Goal: Communication & Community: Ask a question

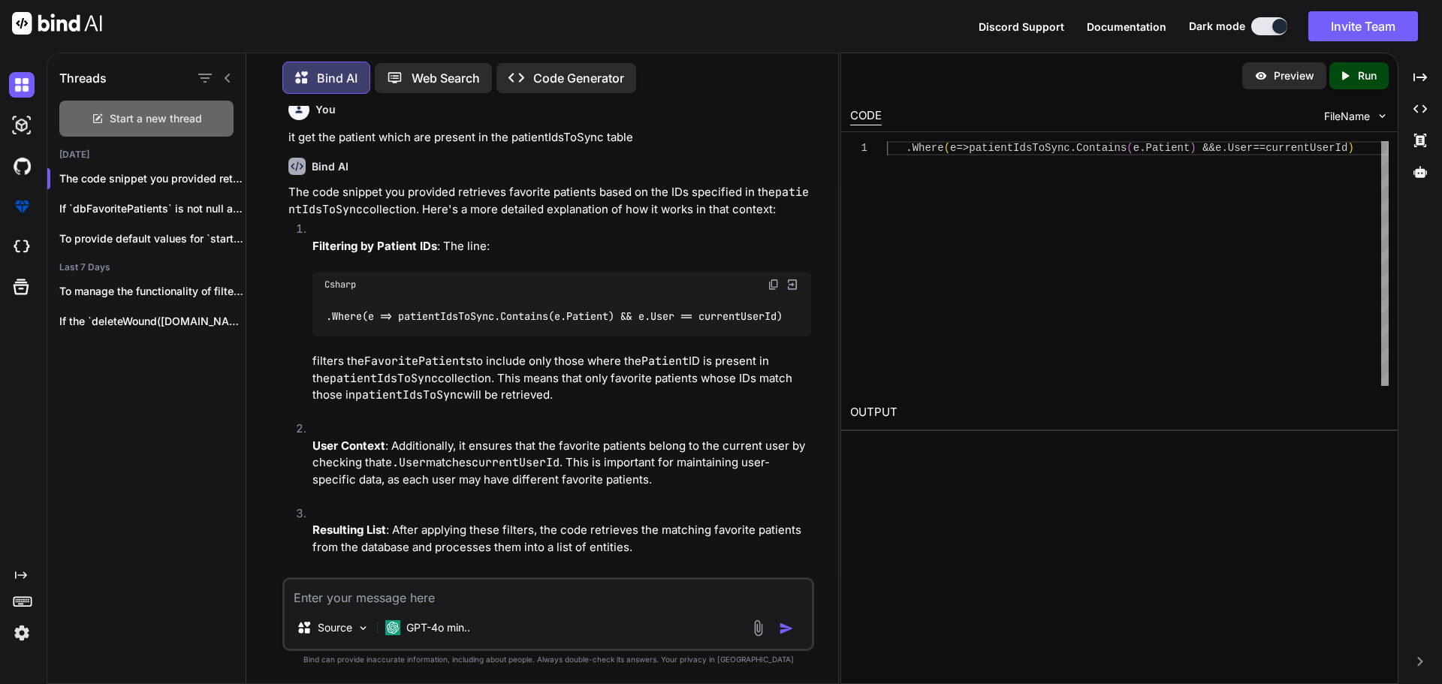
click at [108, 125] on div "Start a new thread" at bounding box center [146, 119] width 174 height 36
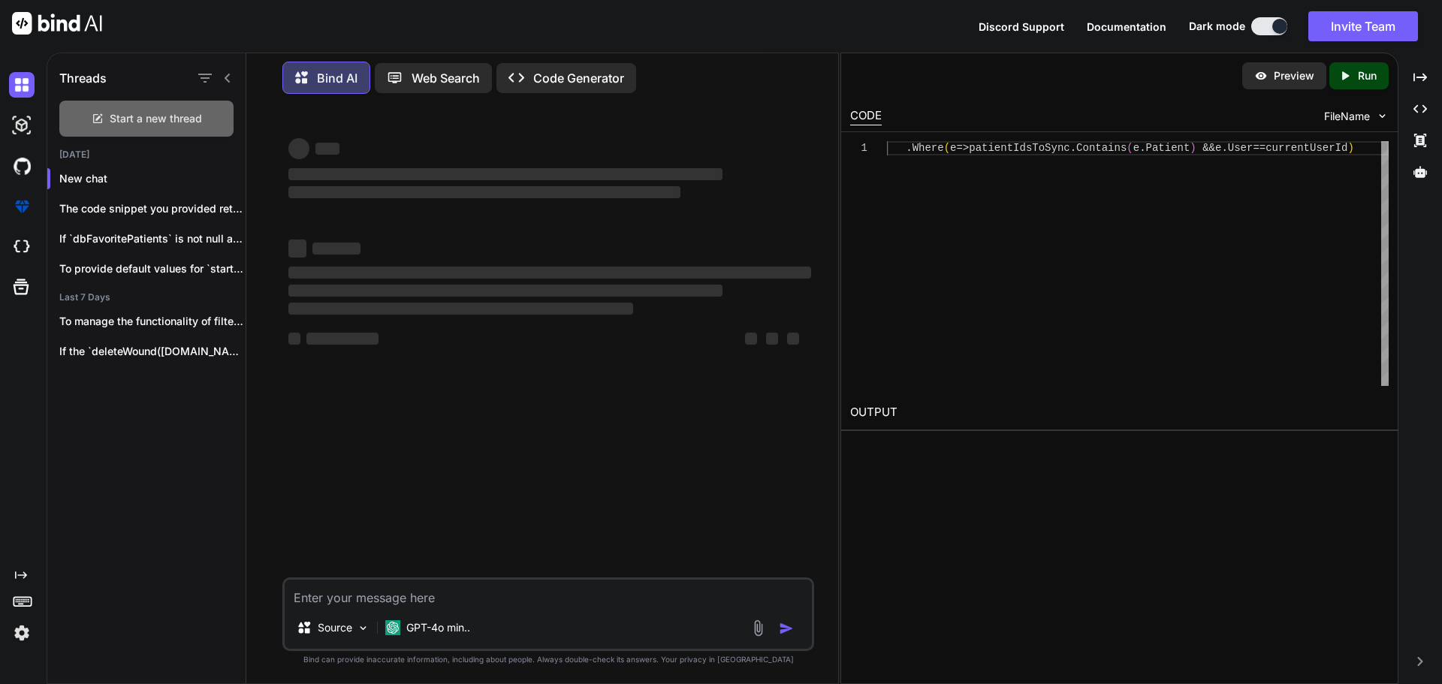
type textarea "x"
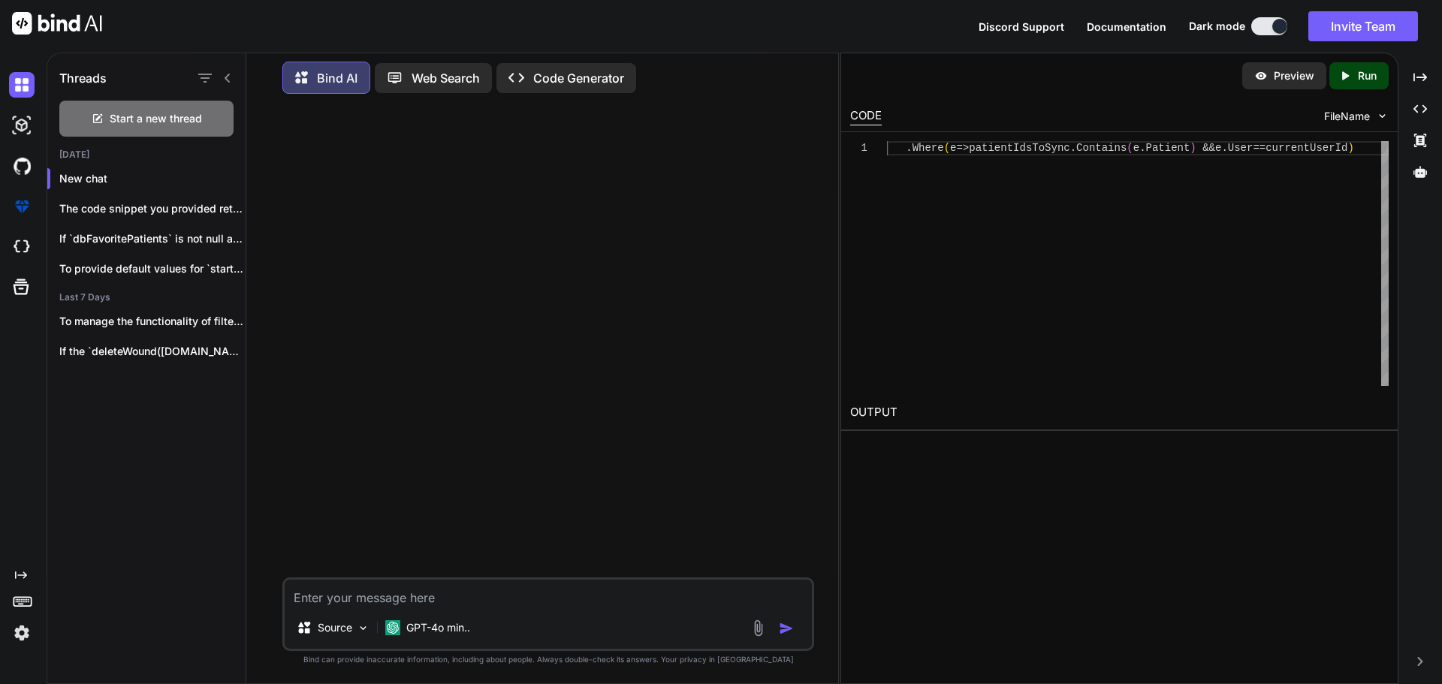
click at [333, 607] on div "Source GPT-4o min.." at bounding box center [548, 615] width 532 height 74
click at [334, 602] on textarea at bounding box center [548, 593] width 527 height 27
type textarea "v"
type textarea "x"
type textarea "v"
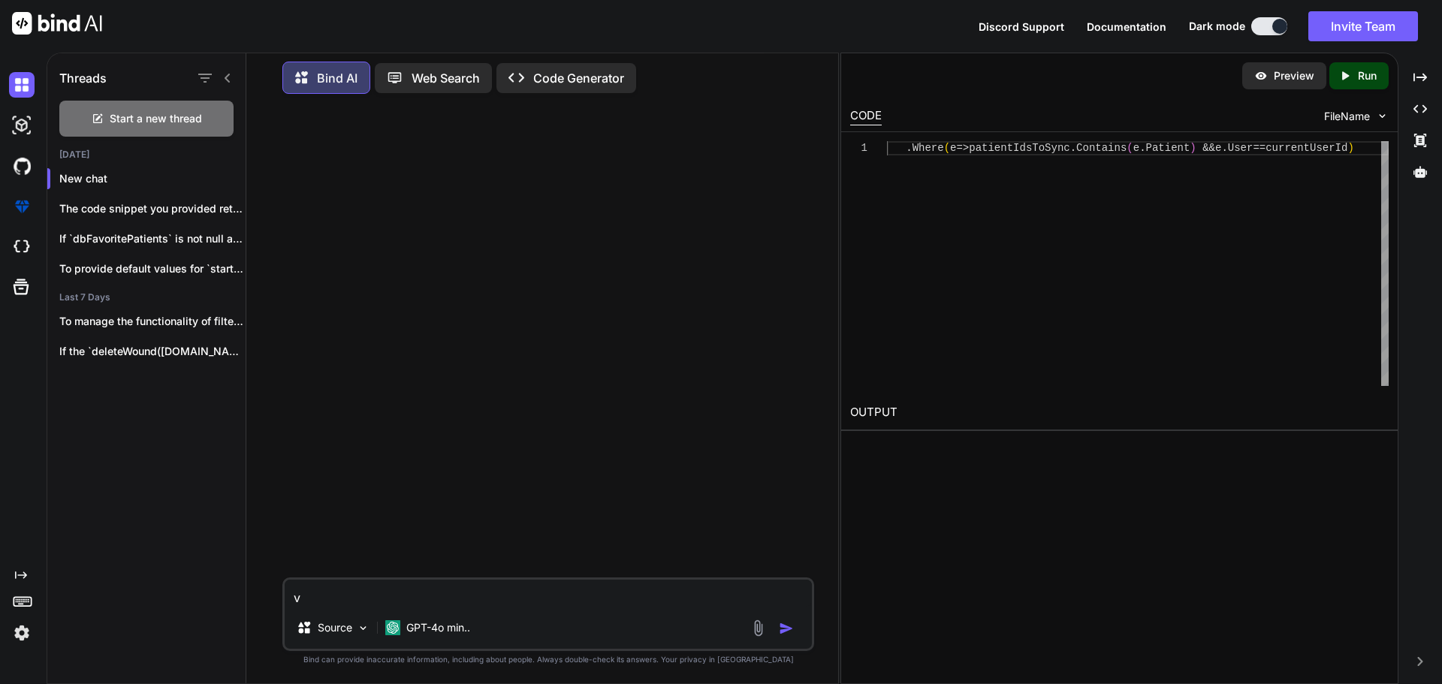
type textarea "x"
type textarea "v"
type textarea "x"
type textarea "v"
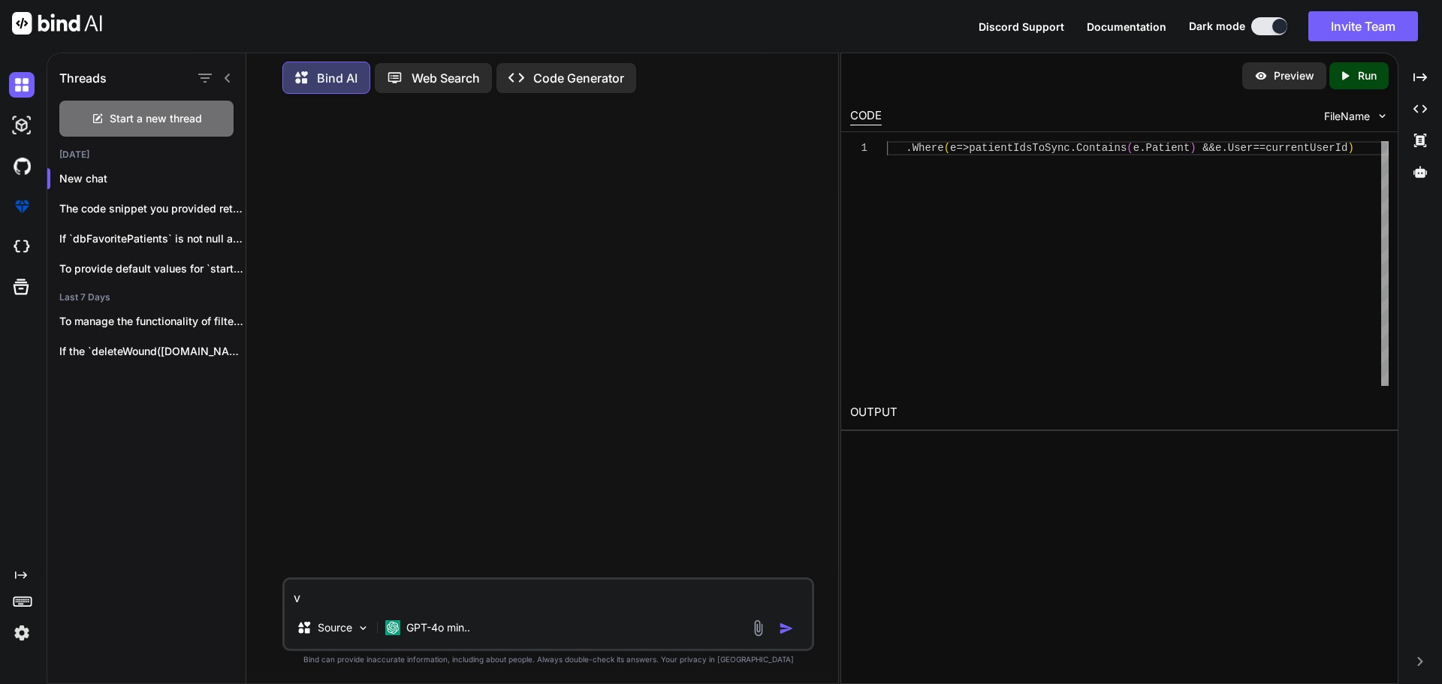
type textarea "x"
paste textarea "ublic async Task<PullResult<PatientPullResultOld>> PullEntitiesAsync(bool isOld…"
type textarea "ublic async Task<PullResult<PatientPullResultOld>> PullEntitiesAsync(bool isOld…"
type textarea "x"
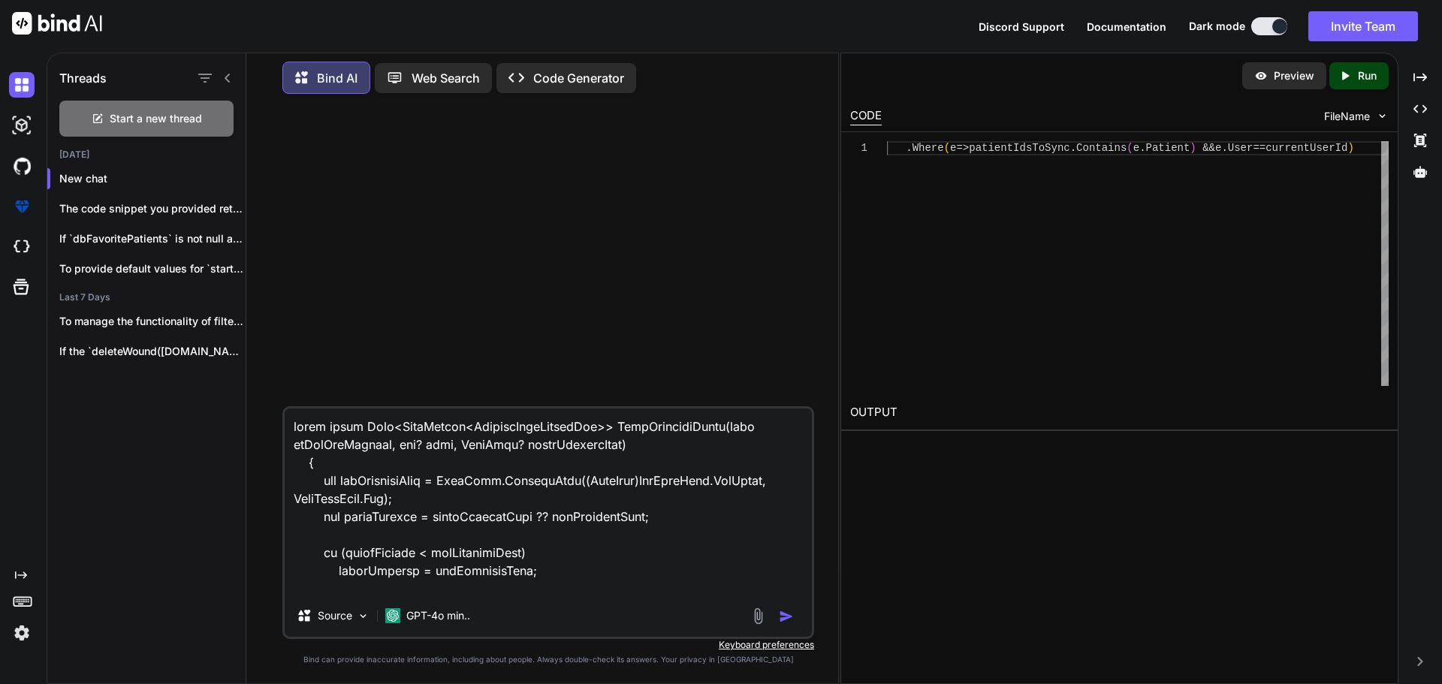
scroll to position [9989, 0]
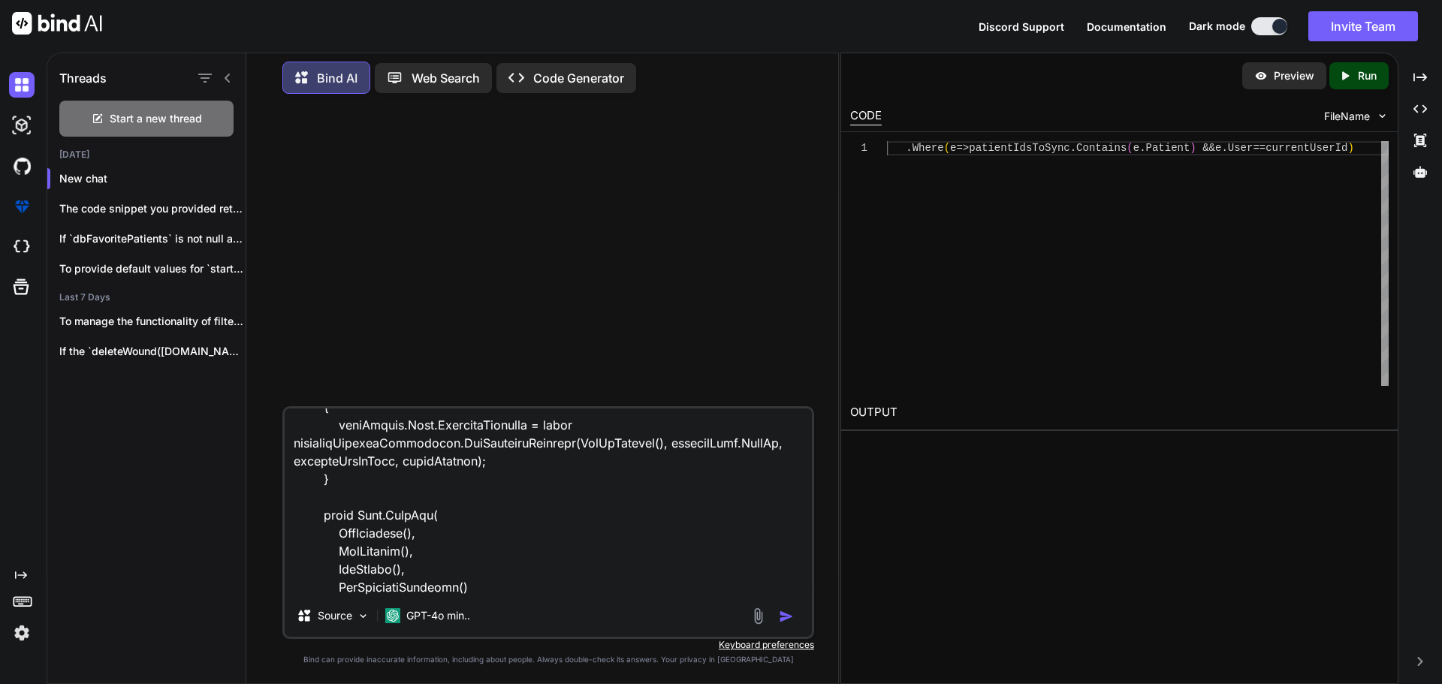
type textarea "ublic async Task<PullResult<PatientPullResultOld>> PullEntitiesAsync(bool isOld…"
type textarea "x"
type textarea "ublic async Task<PullResult<PatientPullResultOld>> PullEntitiesAsync(bool isOld…"
type textarea "x"
type textarea "ublic async Task<PullResult<PatientPullResultOld>> PullEntitiesAsync(bool isOld…"
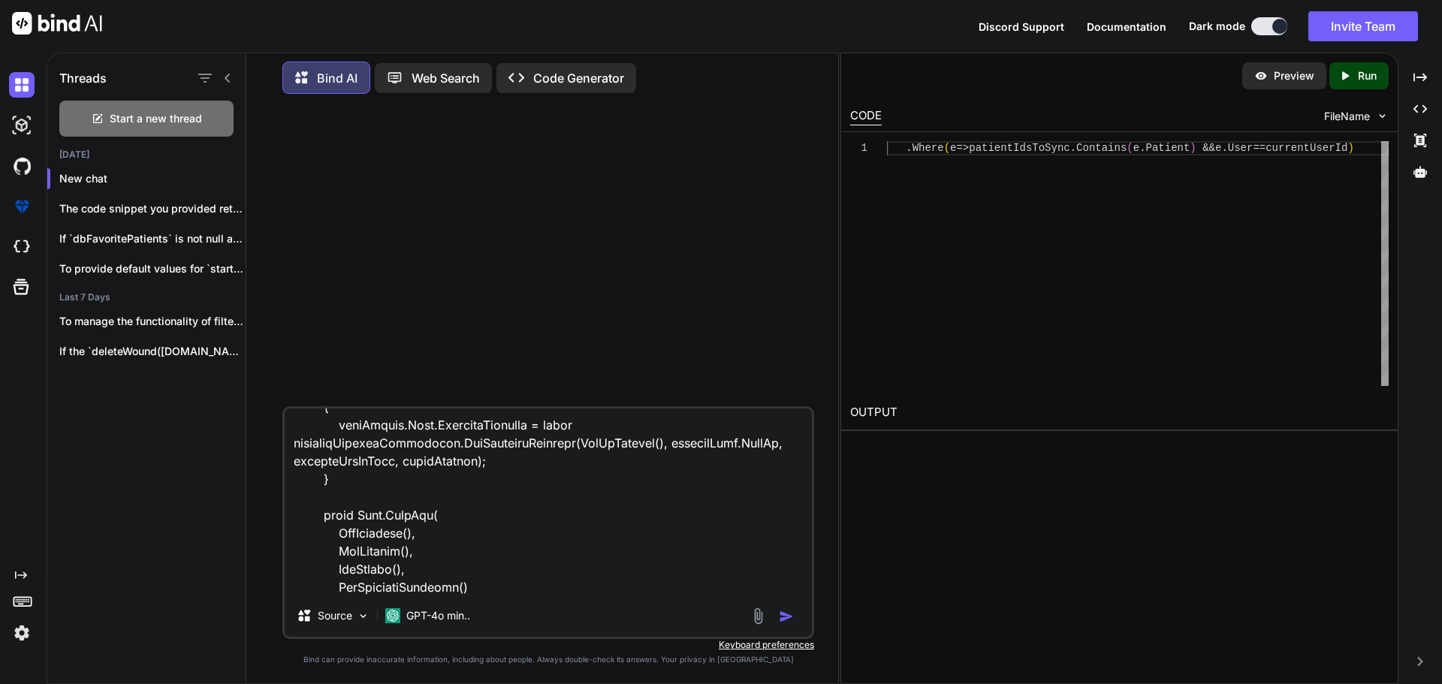
type textarea "x"
type textarea "ublic async Task<PullResult<PatientPullResultOld>> PullEntitiesAsync(bool isOld…"
type textarea "x"
type textarea "ublic async Task<PullResult<PatientPullResultOld>> PullEntitiesAsync(bool isOld…"
type textarea "x"
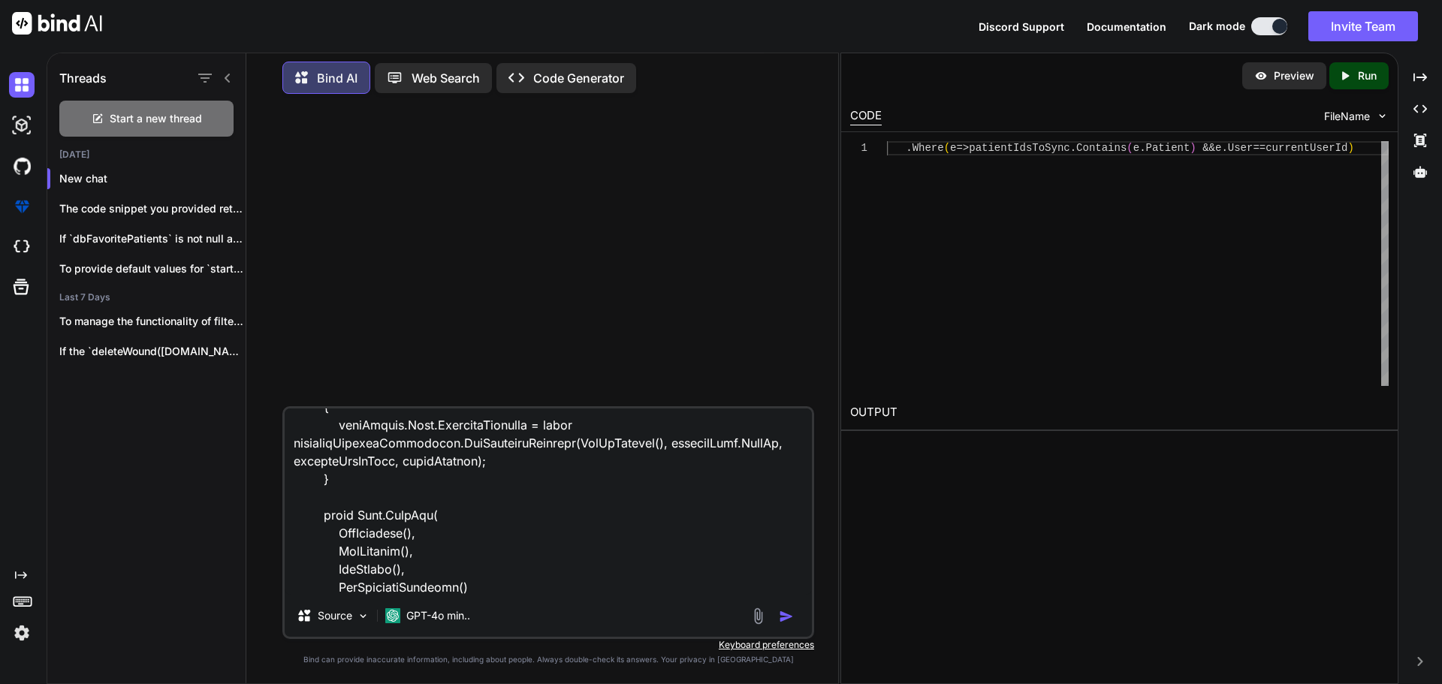
type textarea "ublic async Task<PullResult<PatientPullResultOld>> PullEntitiesAsync(bool isOld…"
type textarea "x"
type textarea "ublic async Task<PullResult<PatientPullResultOld>> PullEntitiesAsync(bool isOld…"
type textarea "x"
type textarea "ublic async Task<PullResult<PatientPullResultOld>> PullEntitiesAsync(bool isOld…"
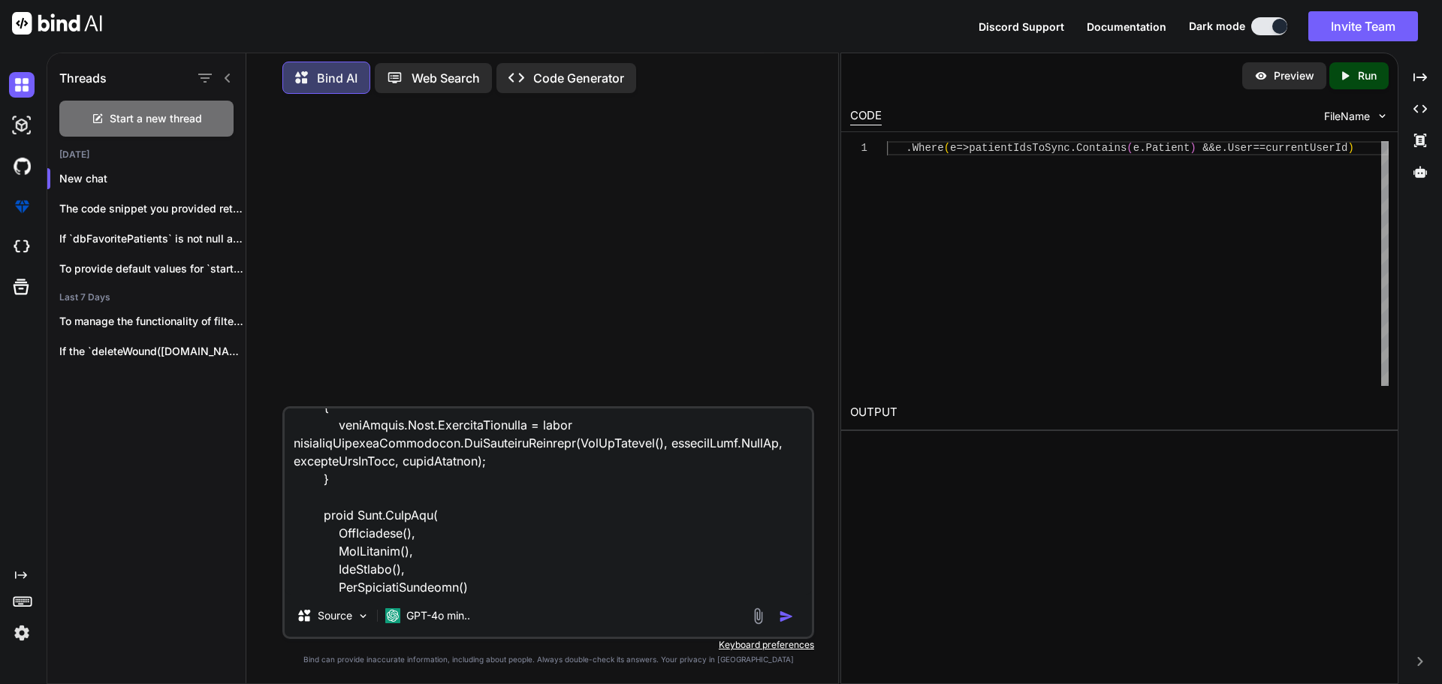
type textarea "x"
type textarea "ublic async Task<PullResult<PatientPullResultOld>> PullEntitiesAsync(bool isOld…"
type textarea "x"
type textarea "ublic async Task<PullResult<PatientPullResultOld>> PullEntitiesAsync(bool isOld…"
type textarea "x"
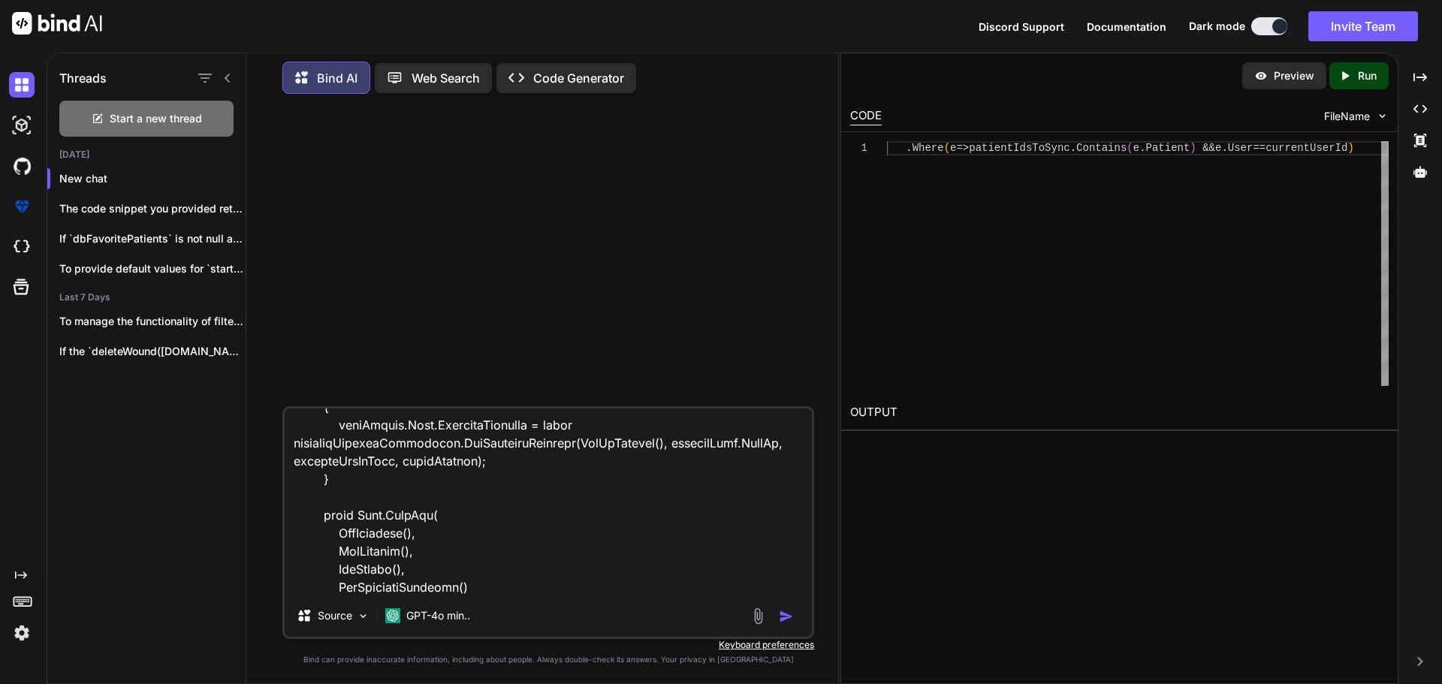
type textarea "ublic async Task<PullResult<PatientPullResultOld>> PullEntitiesAsync(bool isOld…"
type textarea "x"
type textarea "ublic async Task<PullResult<PatientPullResultOld>> PullEntitiesAsync(bool isOld…"
type textarea "x"
type textarea "ublic async Task<PullResult<PatientPullResultOld>> PullEntitiesAsync(bool isOld…"
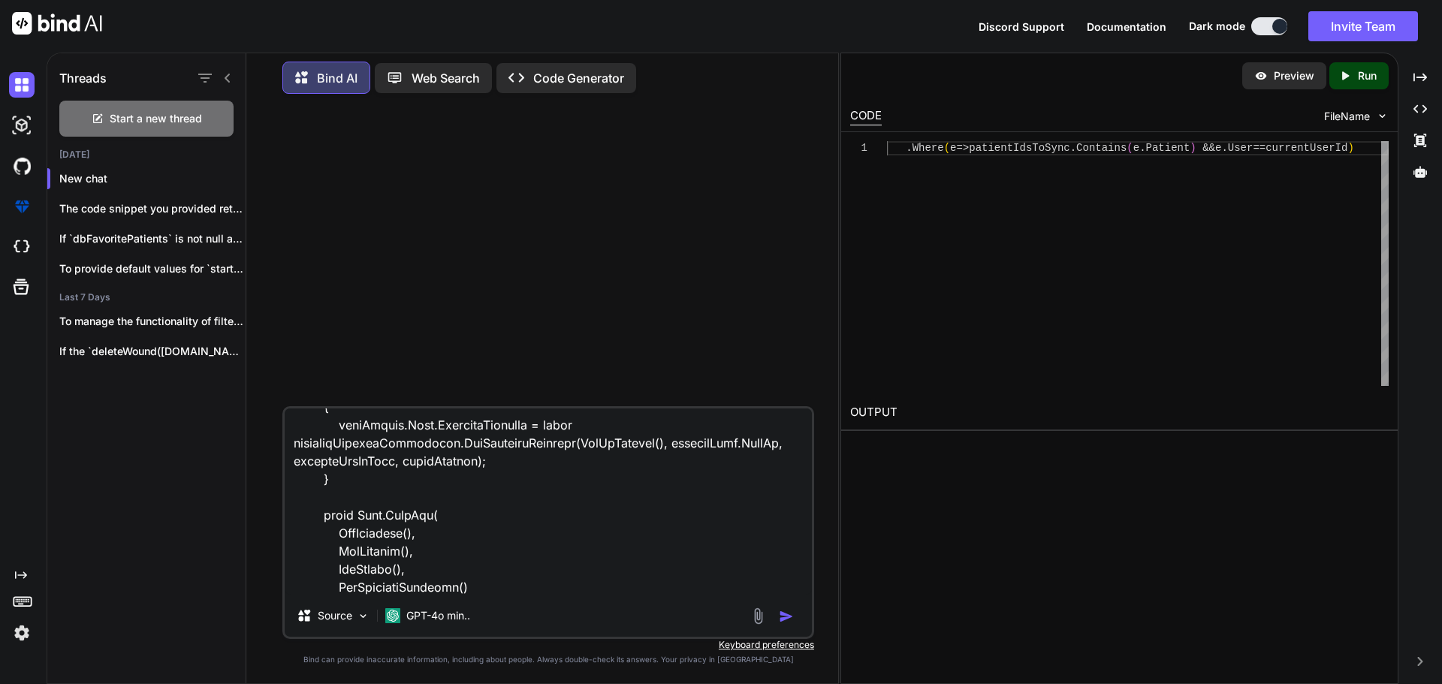
type textarea "x"
type textarea "ublic async Task<PullResult<PatientPullResultOld>> PullEntitiesAsync(bool isOld…"
type textarea "x"
type textarea "ublic async Task<PullResult<PatientPullResultOld>> PullEntitiesAsync(bool isOld…"
type textarea "x"
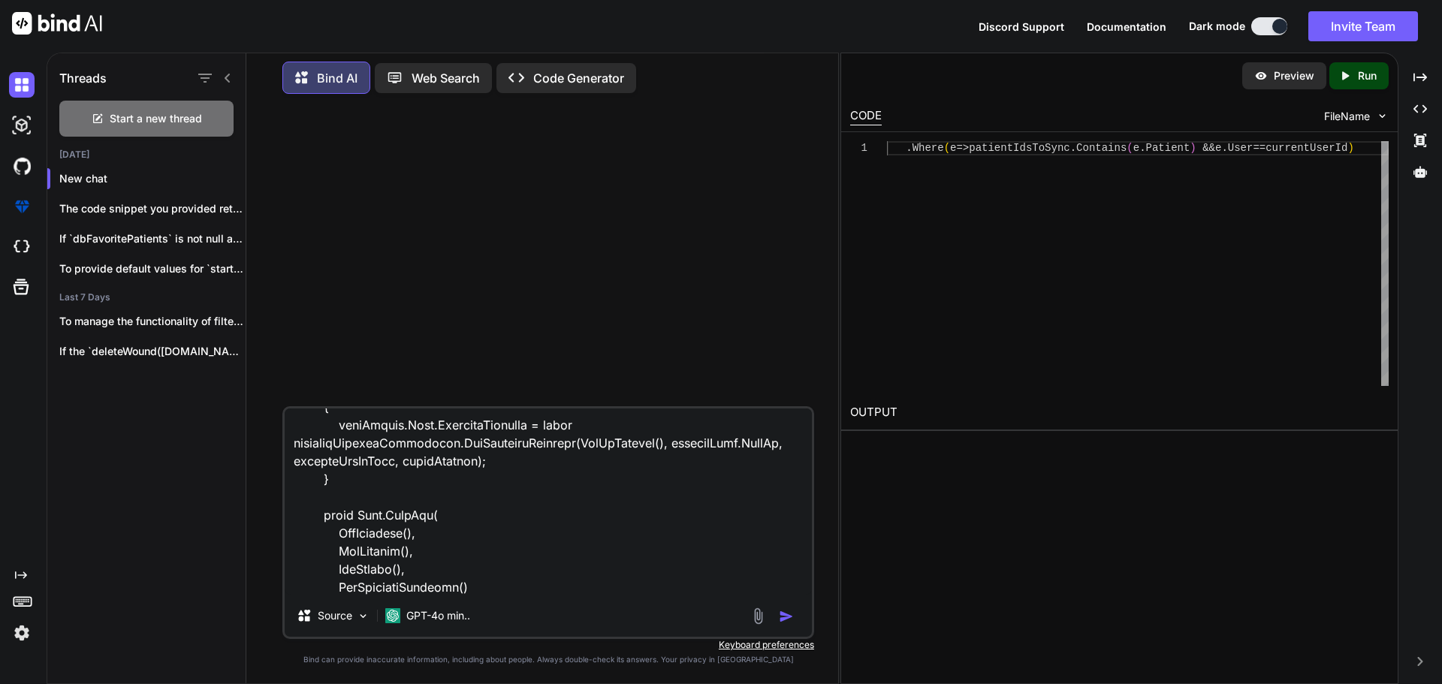
type textarea "ublic async Task<PullResult<PatientPullResultOld>> PullEntitiesAsync(bool isOld…"
type textarea "x"
type textarea "ublic async Task<PullResult<PatientPullResultOld>> PullEntitiesAsync(bool isOld…"
type textarea "x"
type textarea "ublic async Task<PullResult<PatientPullResultOld>> PullEntitiesAsync(bool isOld…"
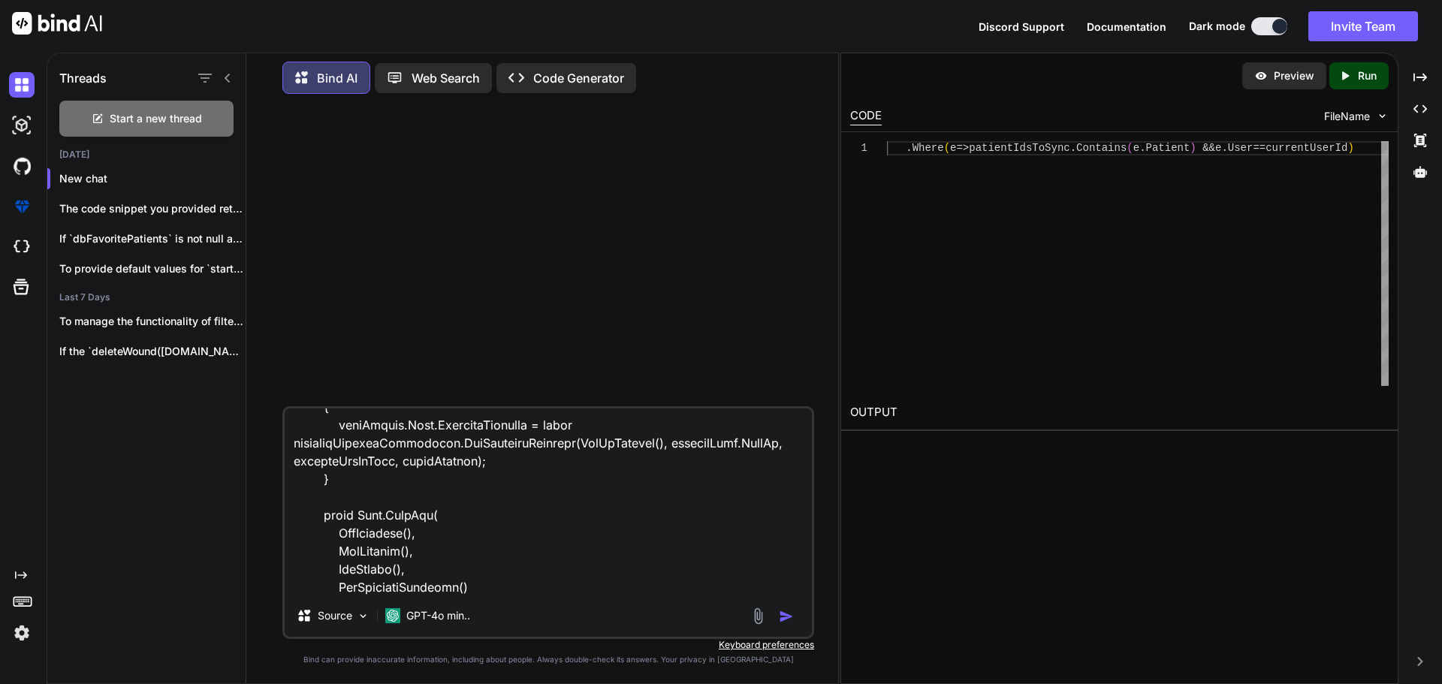
type textarea "x"
type textarea "ublic async Task<PullResult<PatientPullResultOld>> PullEntitiesAsync(bool isOld…"
type textarea "x"
type textarea "ublic async Task<PullResult<PatientPullResultOld>> PullEntitiesAsync(bool isOld…"
type textarea "x"
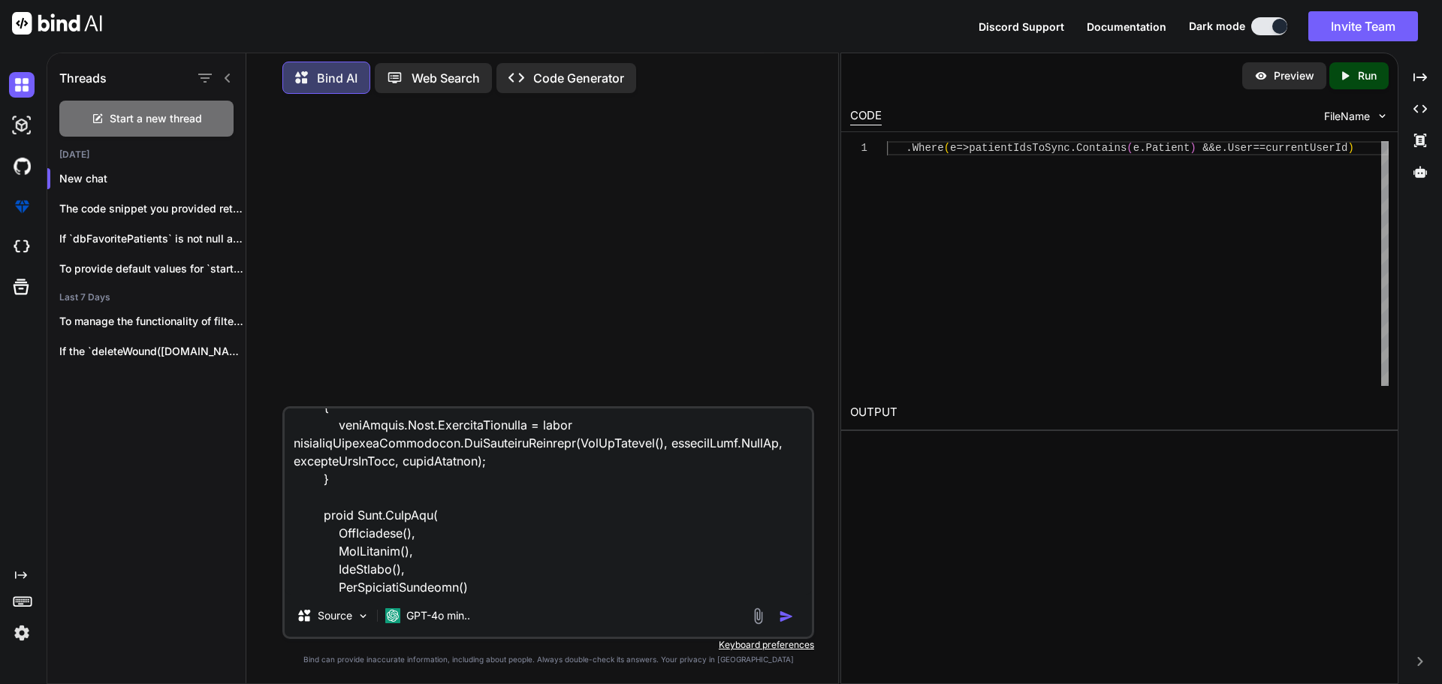
type textarea "ublic async Task<PullResult<PatientPullResultOld>> PullEntitiesAsync(bool isOld…"
type textarea "x"
type textarea "ublic async Task<PullResult<PatientPullResultOld>> PullEntitiesAsync(bool isOld…"
type textarea "x"
type textarea "ublic async Task<PullResult<PatientPullResultOld>> PullEntitiesAsync(bool isOld…"
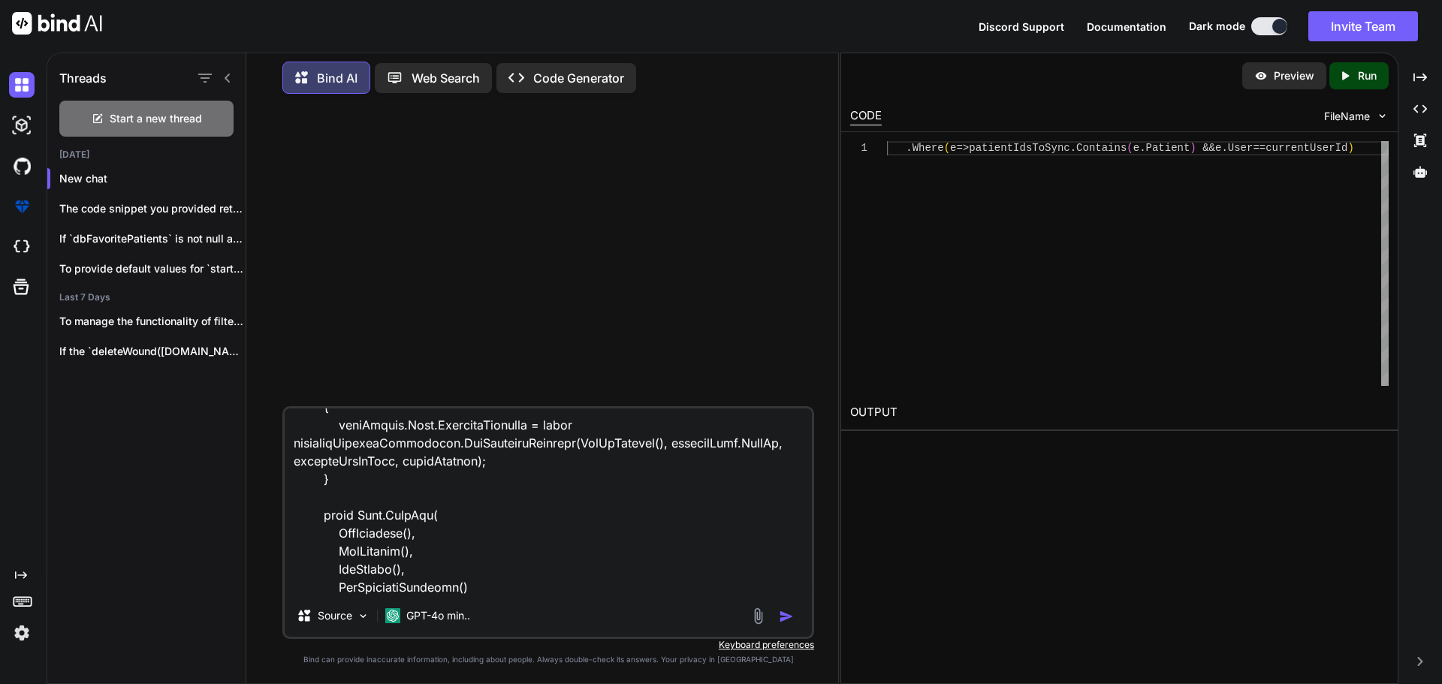
type textarea "x"
type textarea "ublic async Task<PullResult<PatientPullResultOld>> PullEntitiesAsync(bool isOld…"
type textarea "x"
type textarea "ublic async Task<PullResult<PatientPullResultOld>> PullEntitiesAsync(bool isOld…"
type textarea "x"
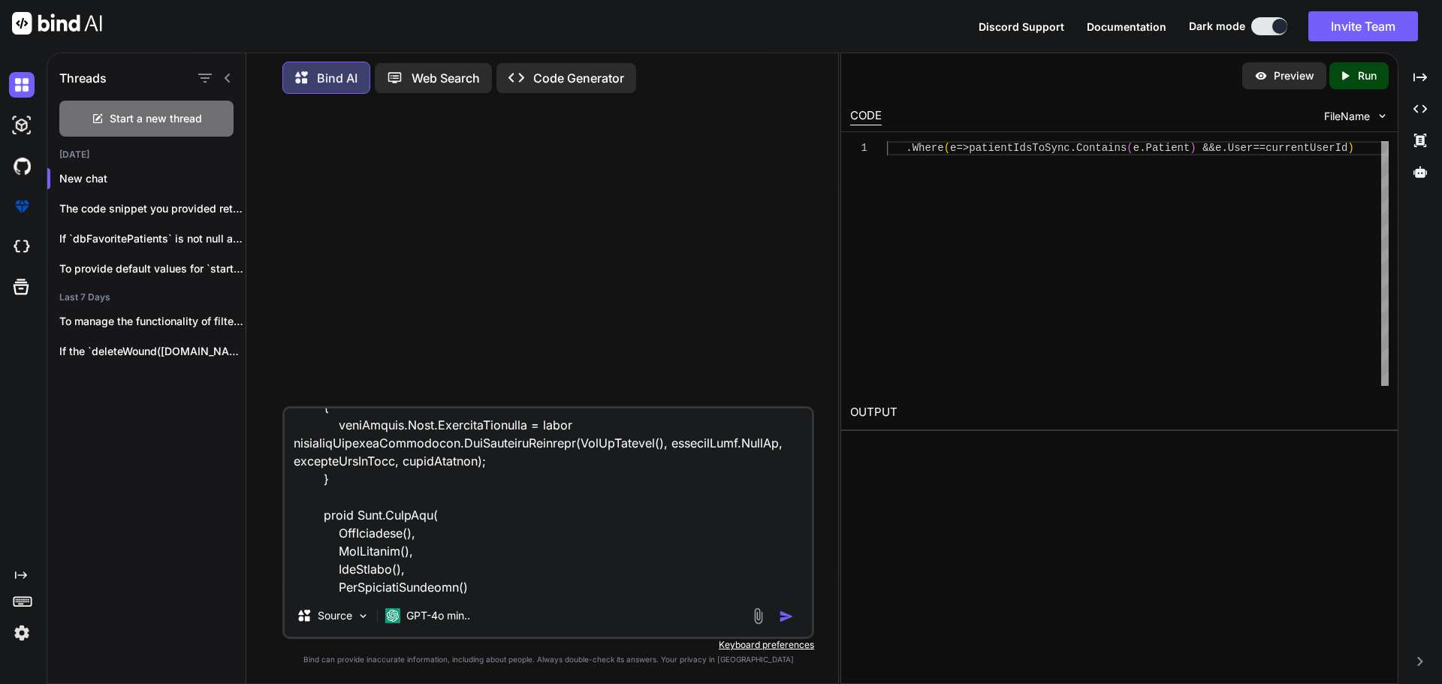
type textarea "ublic async Task<PullResult<PatientPullResultOld>> PullEntitiesAsync(bool isOld…"
type textarea "x"
type textarea "ublic async Task<PullResult<PatientPullResultOld>> PullEntitiesAsync(bool isOld…"
type textarea "x"
type textarea "ublic async Task<PullResult<PatientPullResultOld>> PullEntitiesAsync(bool isOld…"
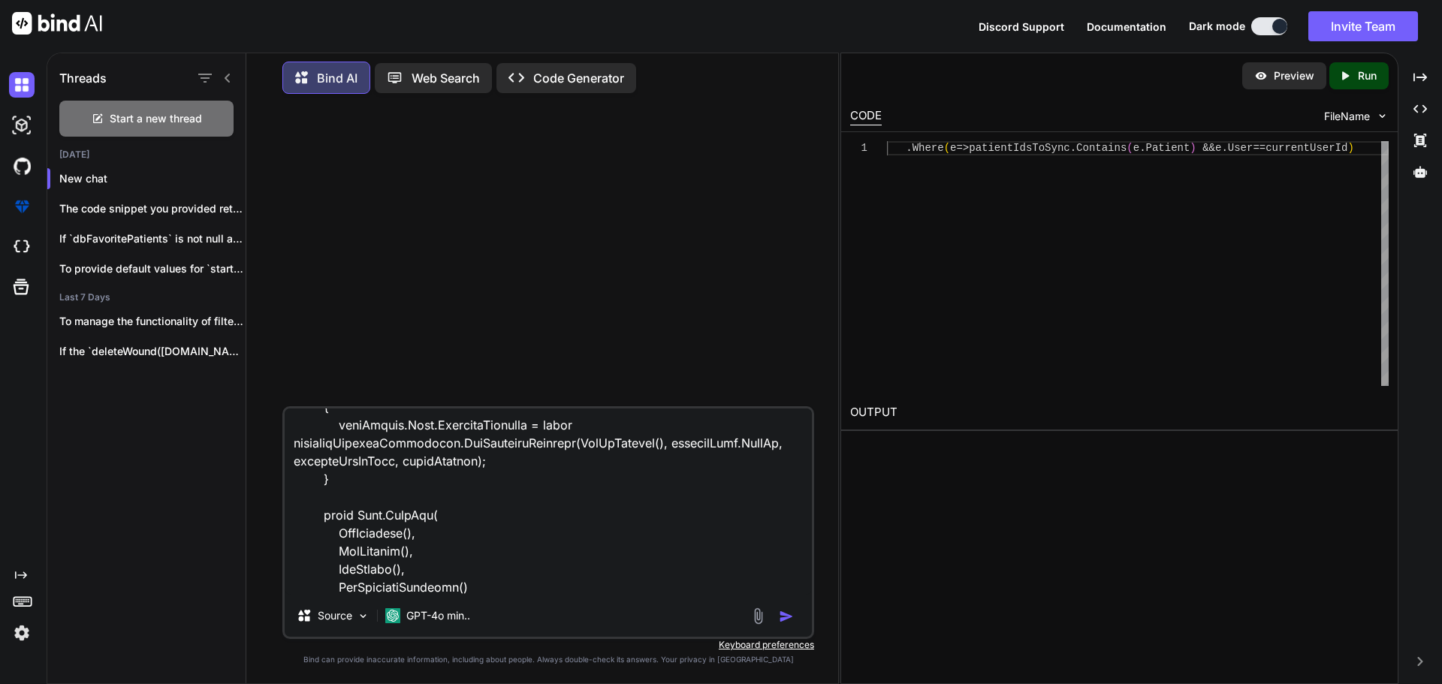
type textarea "x"
type textarea "ublic async Task<PullResult<PatientPullResultOld>> PullEntitiesAsync(bool isOld…"
type textarea "x"
type textarea "ublic async Task<PullResult<PatientPullResultOld>> PullEntitiesAsync(bool isOld…"
type textarea "x"
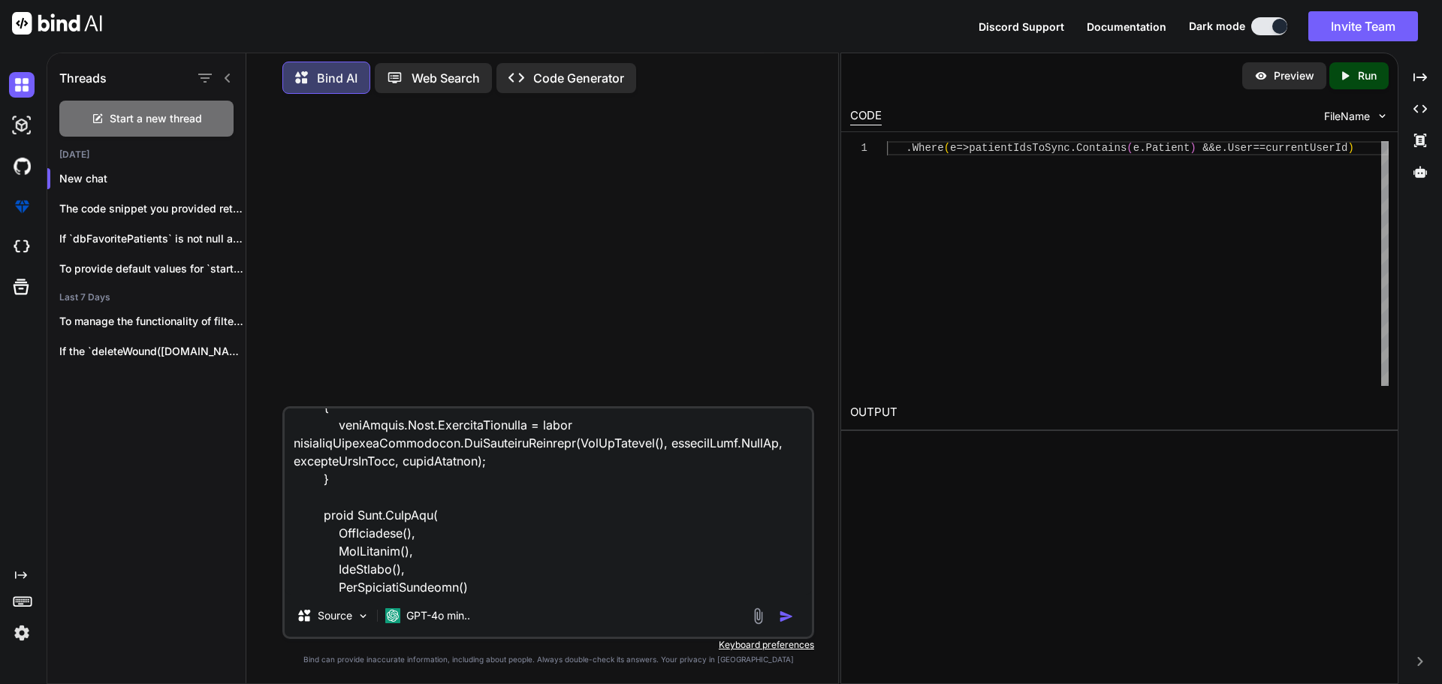
type textarea "ublic async Task<PullResult<PatientPullResultOld>> PullEntitiesAsync(bool isOld…"
type textarea "x"
type textarea "ublic async Task<PullResult<PatientPullResultOld>> PullEntitiesAsync(bool isOld…"
type textarea "x"
type textarea "ublic async Task<PullResult<PatientPullResultOld>> PullEntitiesAsync(bool isOld…"
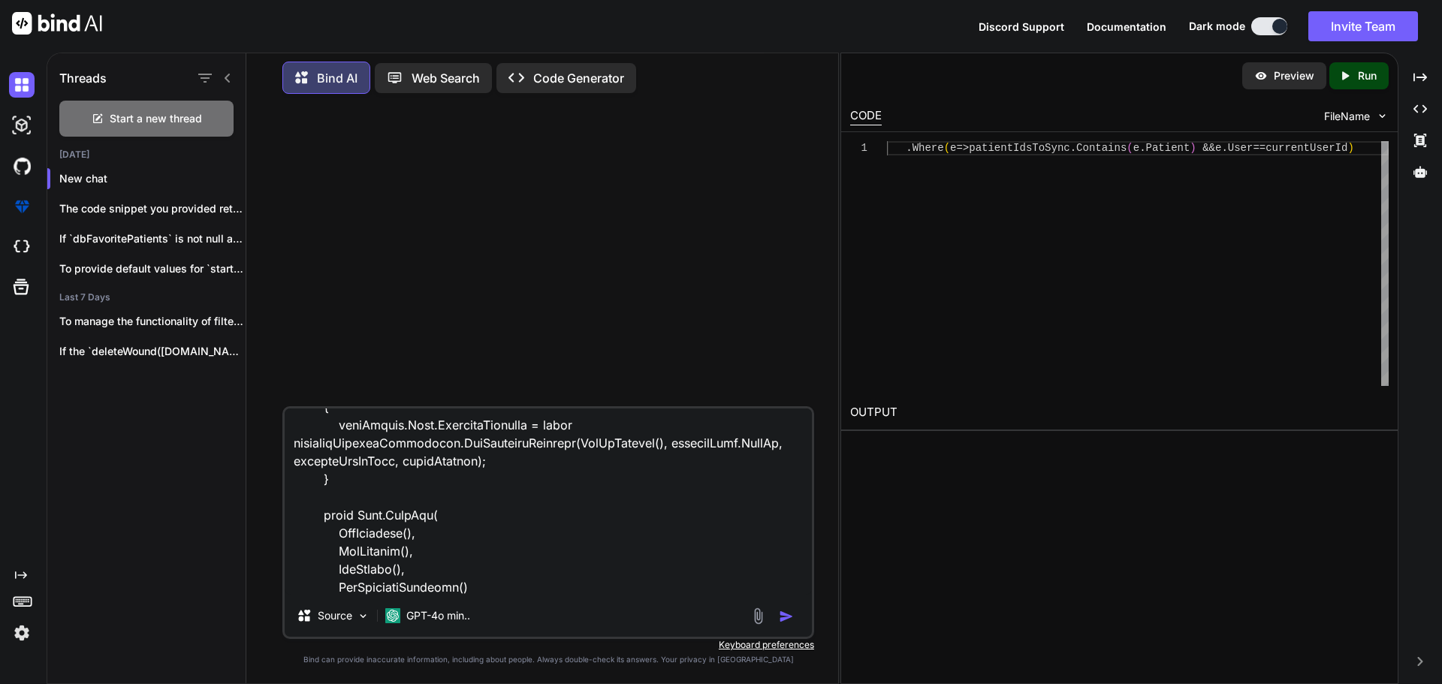
type textarea "x"
type textarea "ublic async Task<PullResult<PatientPullResultOld>> PullEntitiesAsync(bool isOld…"
type textarea "x"
type textarea "ublic async Task<PullResult<PatientPullResultOld>> PullEntitiesAsync(bool isOld…"
type textarea "x"
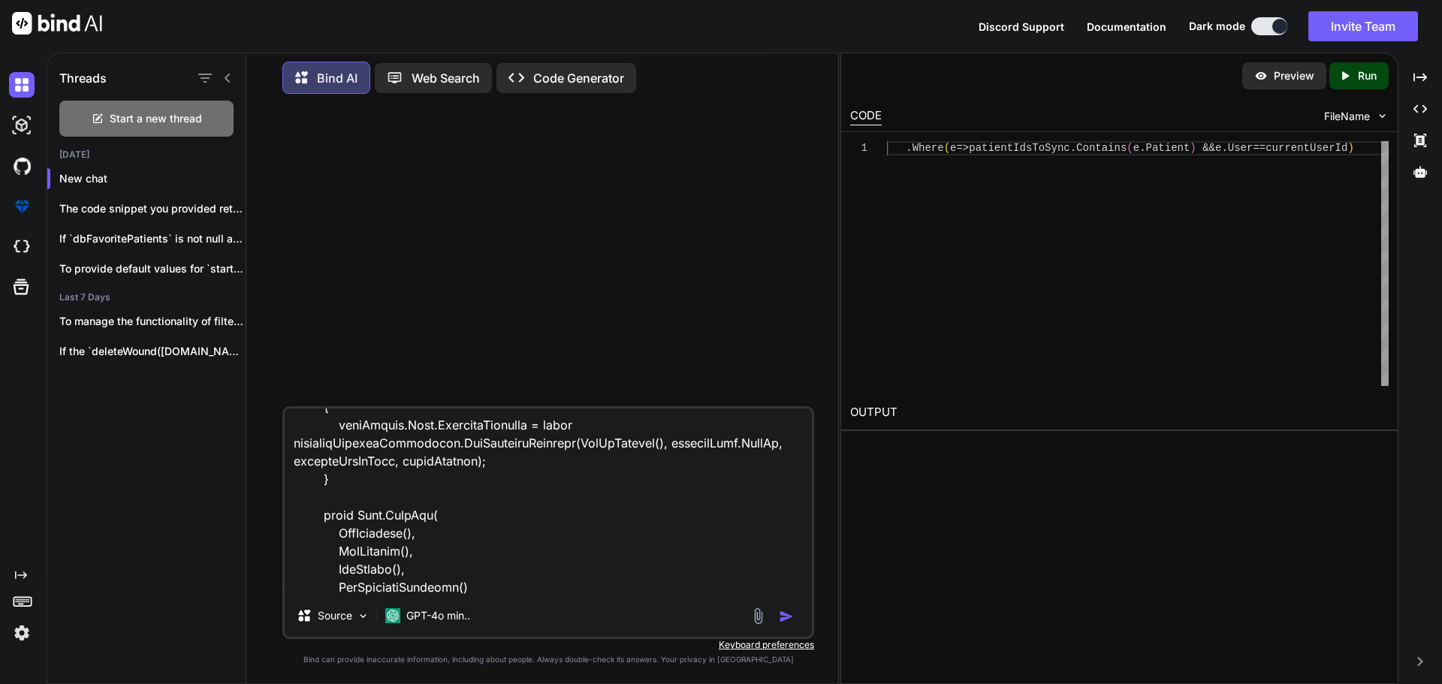
type textarea "ublic async Task<PullResult<PatientPullResultOld>> PullEntitiesAsync(bool isOld…"
type textarea "x"
type textarea "ublic async Task<PullResult<PatientPullResultOld>> PullEntitiesAsync(bool isOld…"
type textarea "x"
type textarea "ublic async Task<PullResult<PatientPullResultOld>> PullEntitiesAsync(bool isOld…"
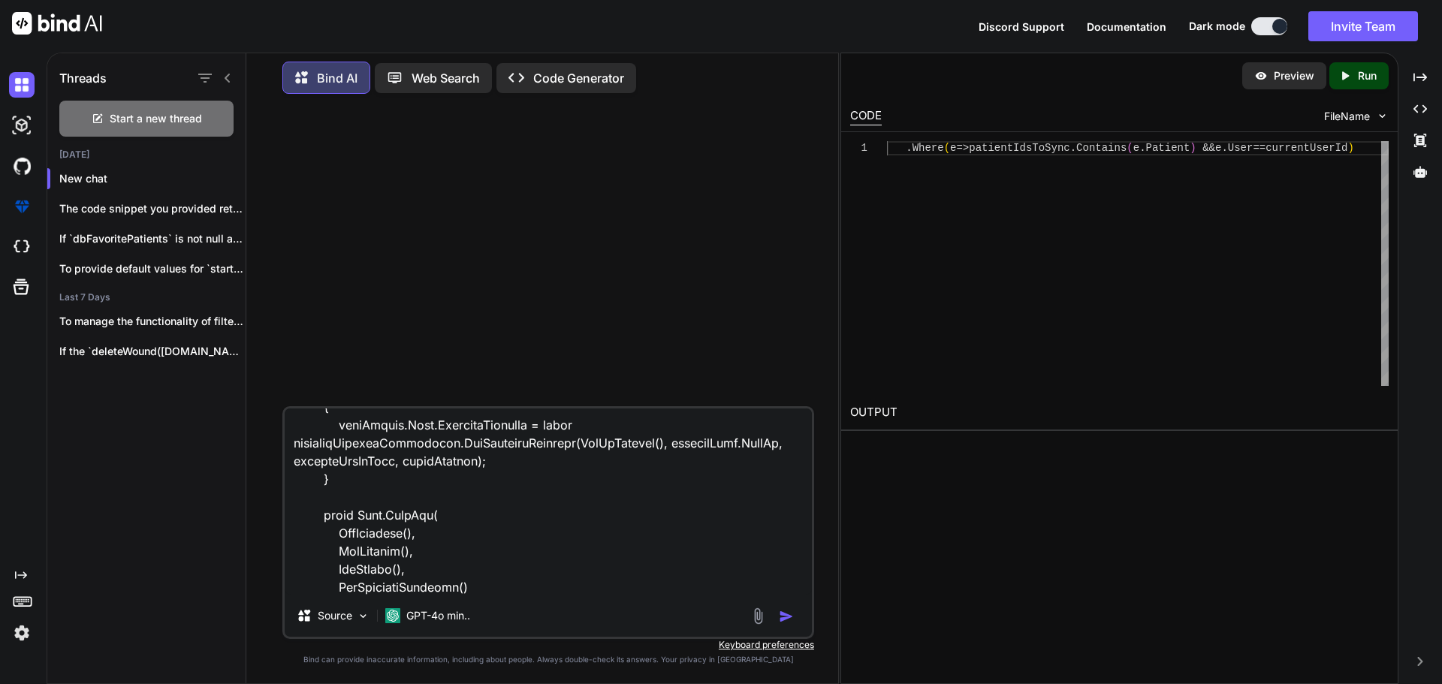
type textarea "x"
type textarea "ublic async Task<PullResult<PatientPullResultOld>> PullEntitiesAsync(bool isOld…"
type textarea "x"
type textarea "ublic async Task<PullResult<PatientPullResultOld>> PullEntitiesAsync(bool isOld…"
type textarea "x"
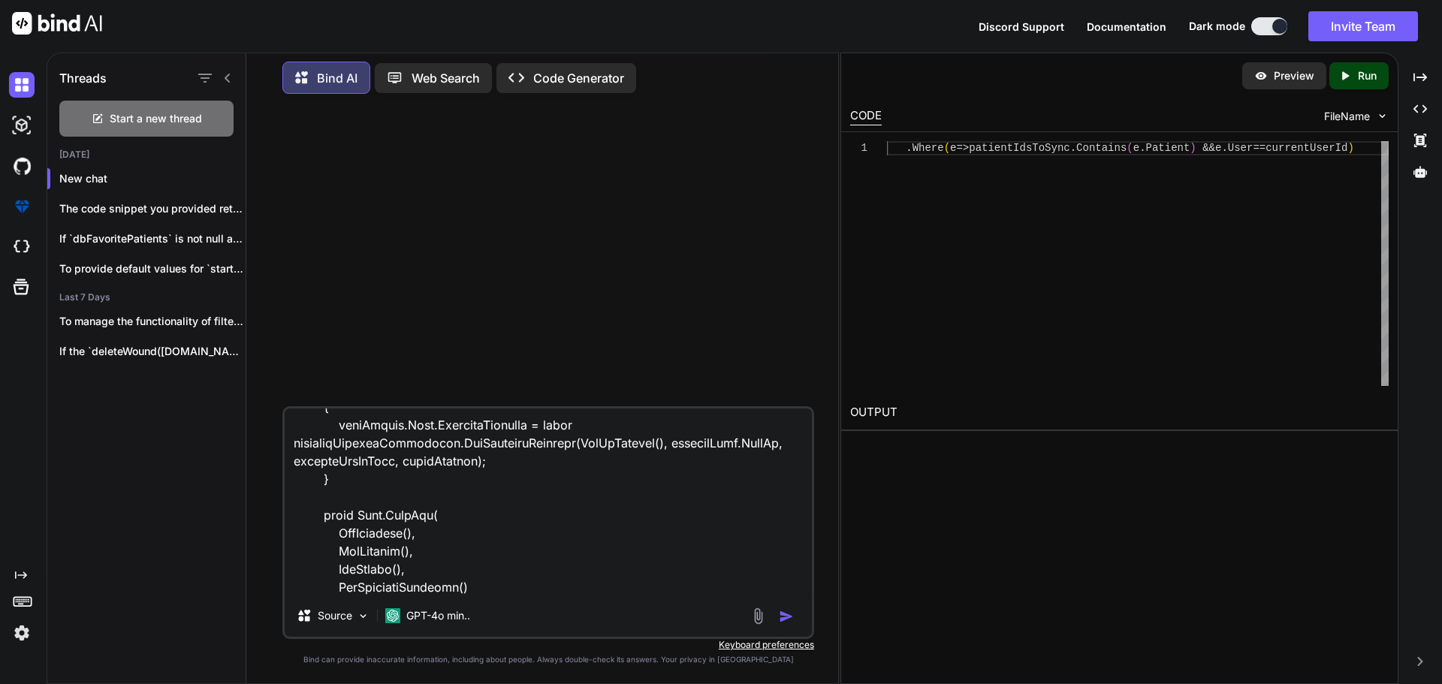
type textarea "ublic async Task<PullResult<PatientPullResultOld>> PullEntitiesAsync(bool isOld…"
type textarea "x"
type textarea "ublic async Task<PullResult<PatientPullResultOld>> PullEntitiesAsync(bool isOld…"
type textarea "x"
type textarea "ublic async Task<PullResult<PatientPullResultOld>> PullEntitiesAsync(bool isOld…"
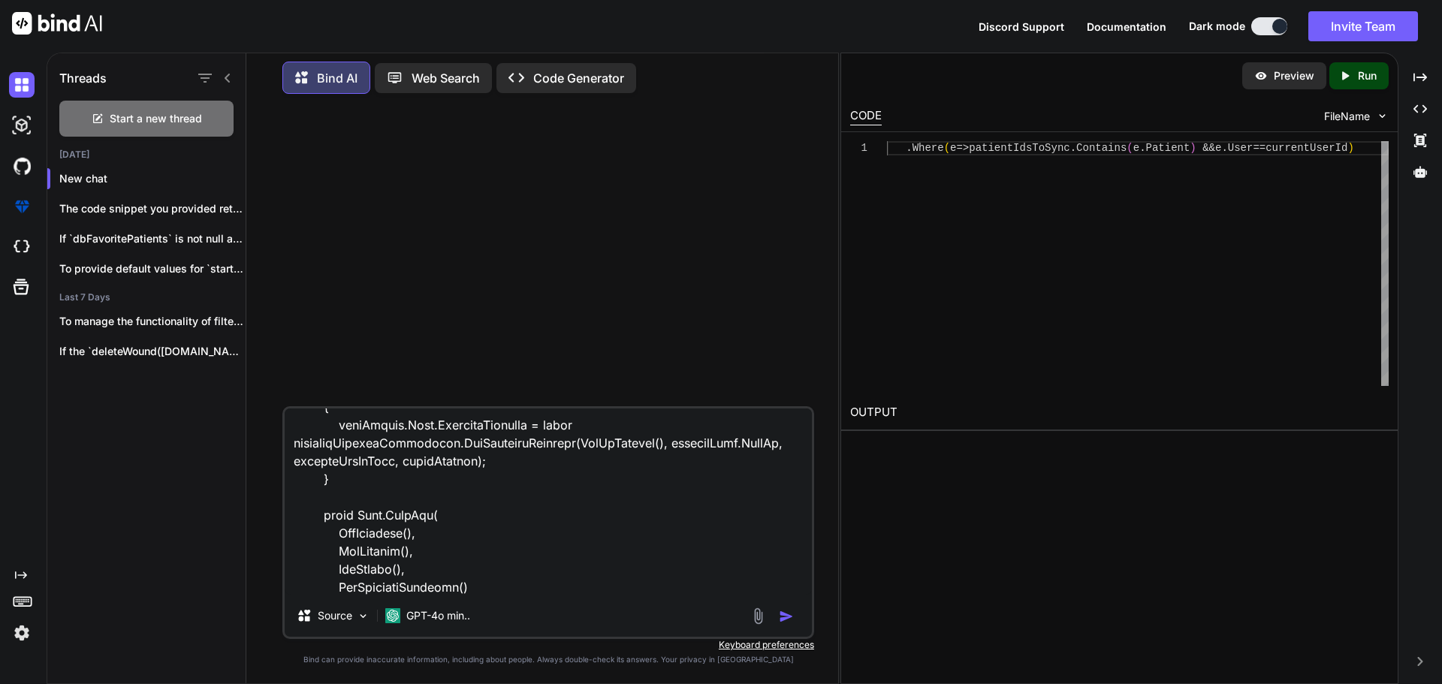
type textarea "x"
type textarea "ublic async Task<PullResult<PatientPullResultOld>> PullEntitiesAsync(bool isOld…"
type textarea "x"
type textarea "ublic async Task<PullResult<PatientPullResultOld>> PullEntitiesAsync(bool isOld…"
type textarea "x"
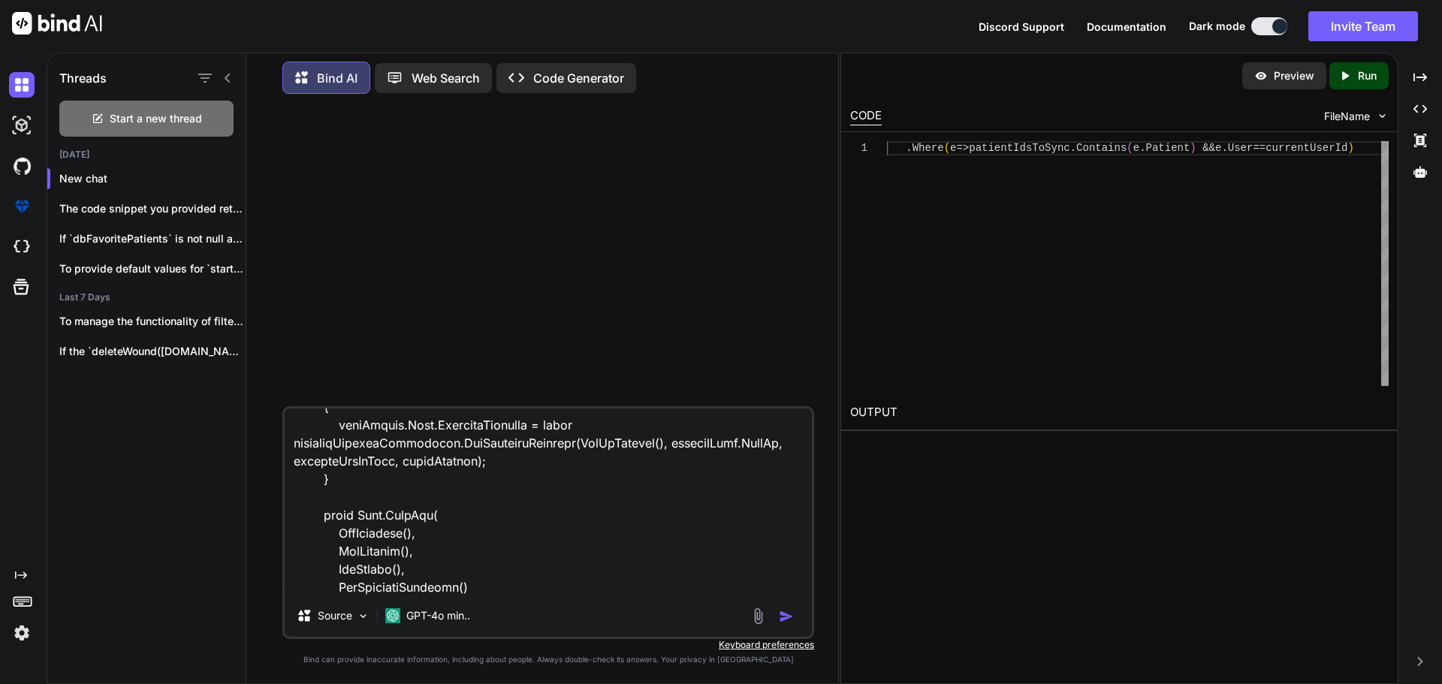
type textarea "ublic async Task<PullResult<PatientPullResultOld>> PullEntitiesAsync(bool isOld…"
type textarea "x"
type textarea "ublic async Task<PullResult<PatientPullResultOld>> PullEntitiesAsync(bool isOld…"
type textarea "x"
type textarea "ublic async Task<PullResult<PatientPullResultOld>> PullEntitiesAsync(bool isOld…"
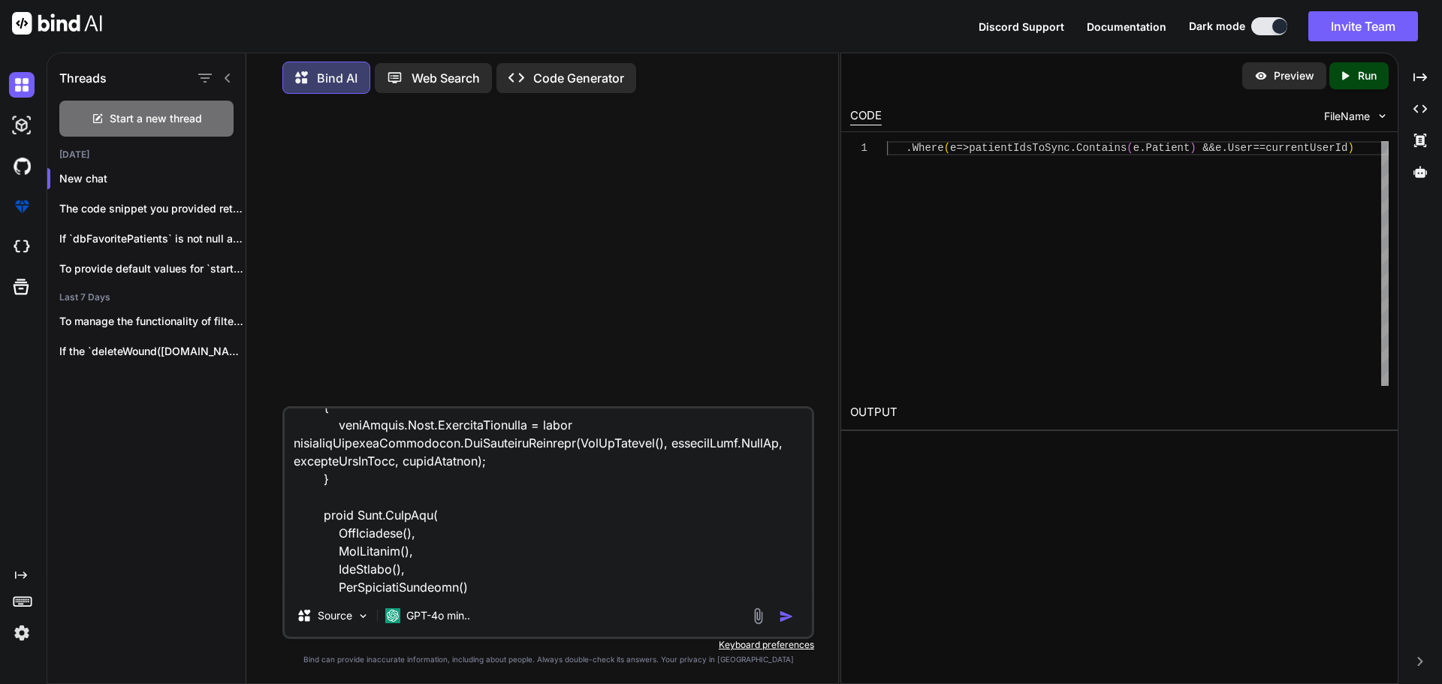
type textarea "x"
type textarea "ublic async Task<PullResult<PatientPullResultOld>> PullEntitiesAsync(bool isOld…"
type textarea "x"
type textarea "ublic async Task<PullResult<PatientPullResultOld>> PullEntitiesAsync(bool isOld…"
type textarea "x"
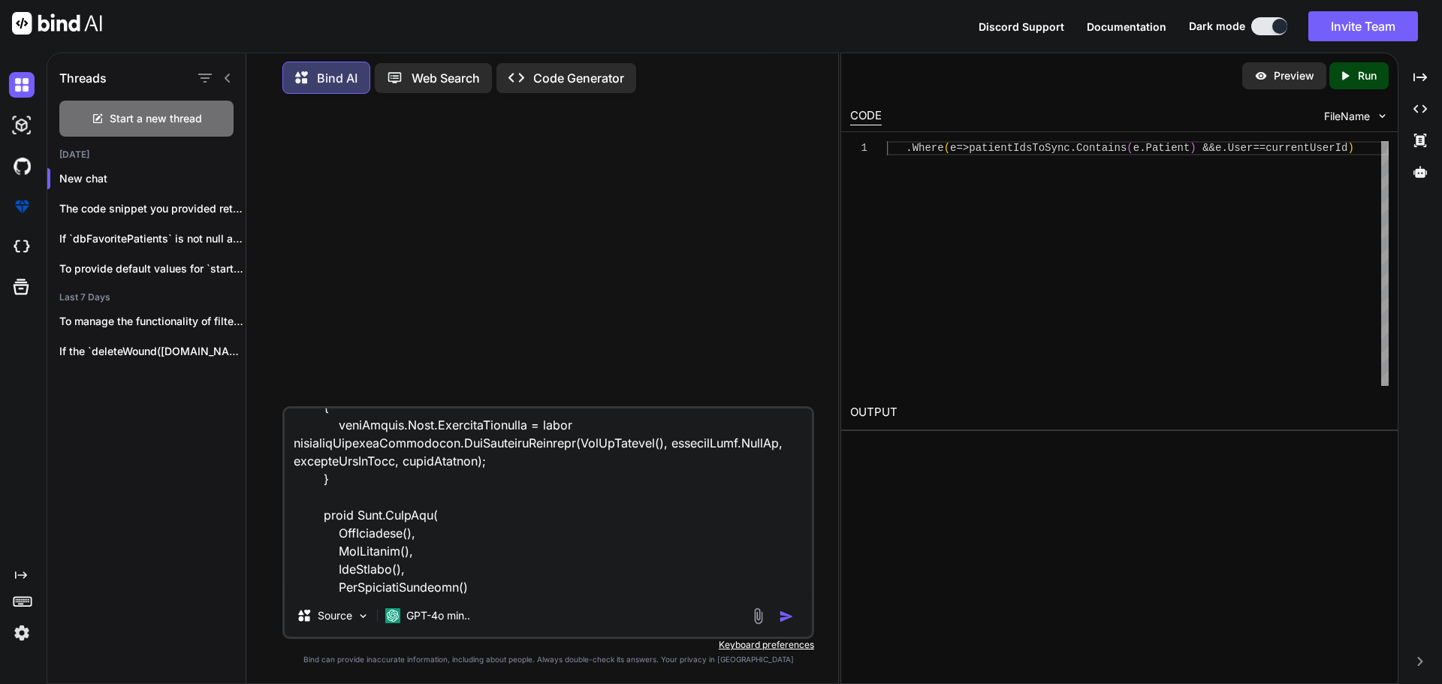
type textarea "ublic async Task<PullResult<PatientPullResultOld>> PullEntitiesAsync(bool isOld…"
type textarea "x"
type textarea "ublic async Task<PullResult<PatientPullResultOld>> PullEntitiesAsync(bool isOld…"
type textarea "x"
type textarea "ublic async Task<PullResult<PatientPullResultOld>> PullEntitiesAsync(bool isOld…"
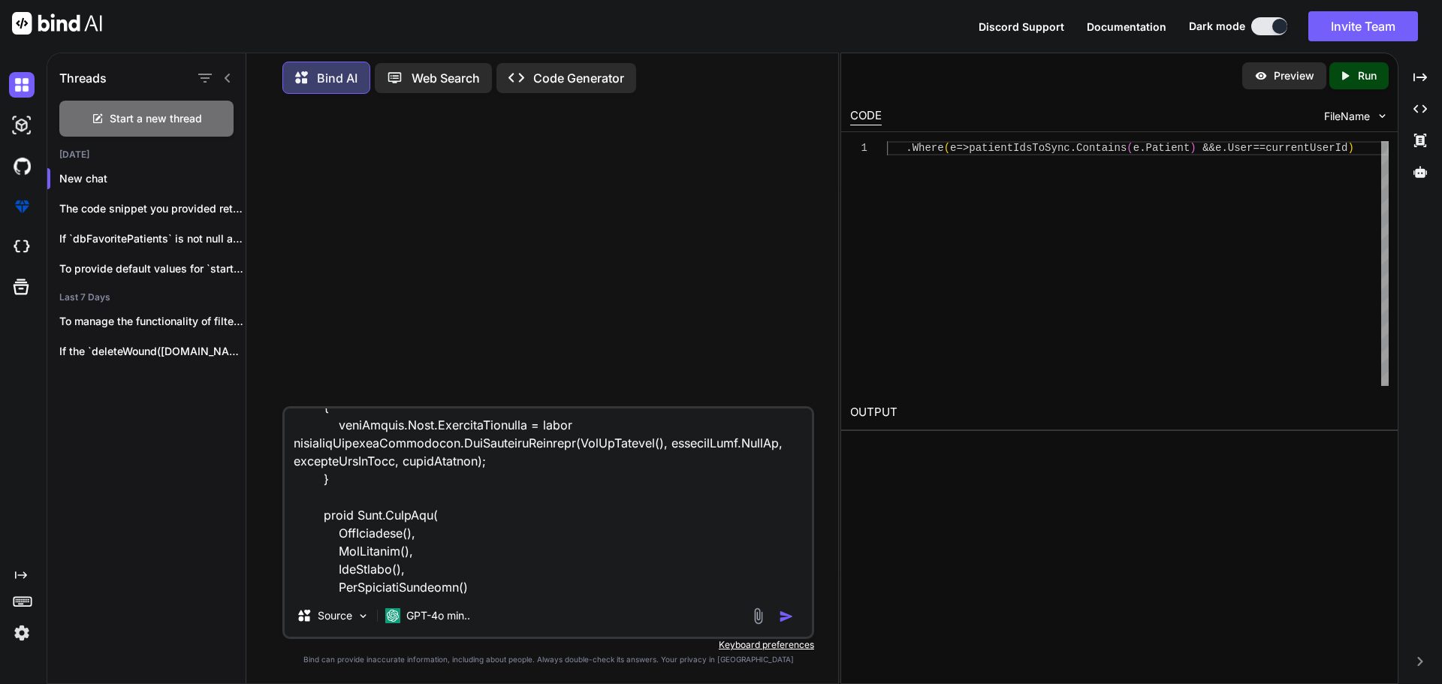
type textarea "x"
type textarea "ublic async Task<PullResult<PatientPullResultOld>> PullEntitiesAsync(bool isOld…"
type textarea "x"
type textarea "ublic async Task<PullResult<PatientPullResultOld>> PullEntitiesAsync(bool isOld…"
type textarea "x"
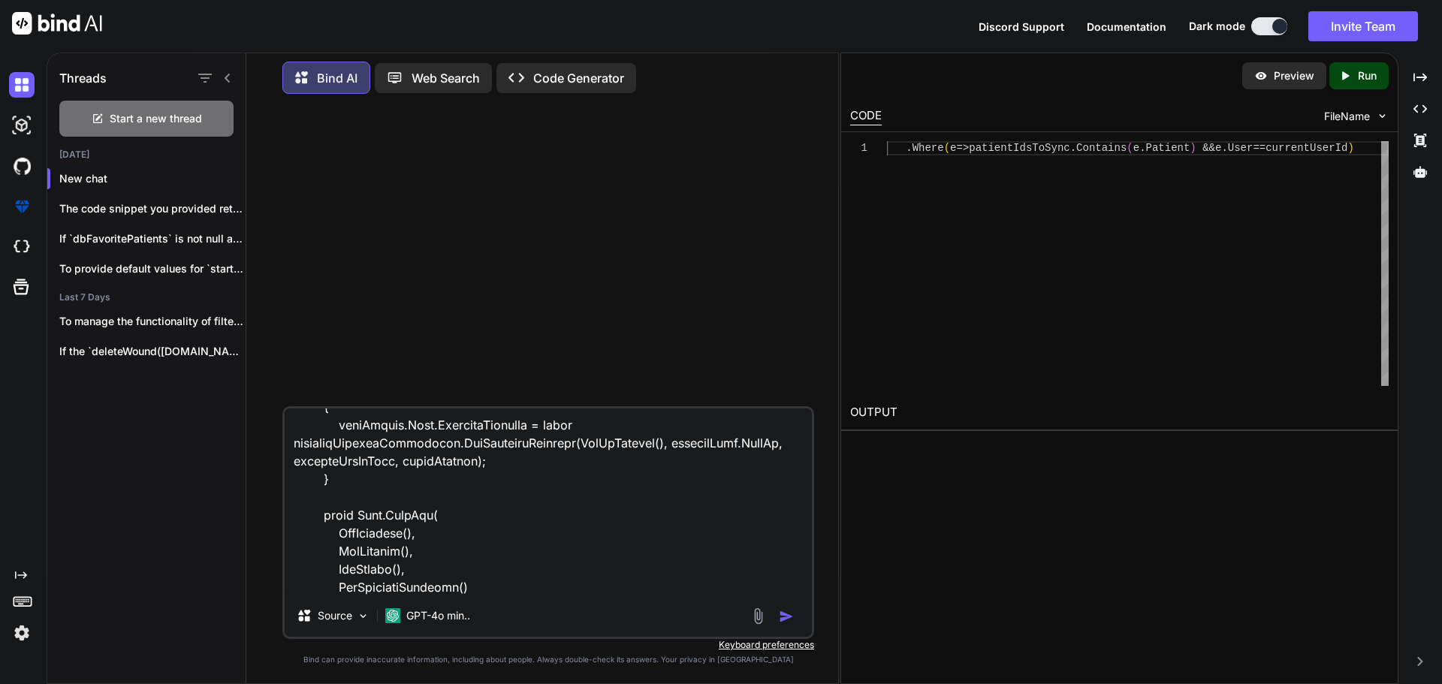
type textarea "ublic async Task<PullResult<PatientPullResultOld>> PullEntitiesAsync(bool isOld…"
type textarea "x"
type textarea "ublic async Task<PullResult<PatientPullResultOld>> PullEntitiesAsync(bool isOld…"
type textarea "x"
type textarea "ublic async Task<PullResult<PatientPullResultOld>> PullEntitiesAsync(bool isOld…"
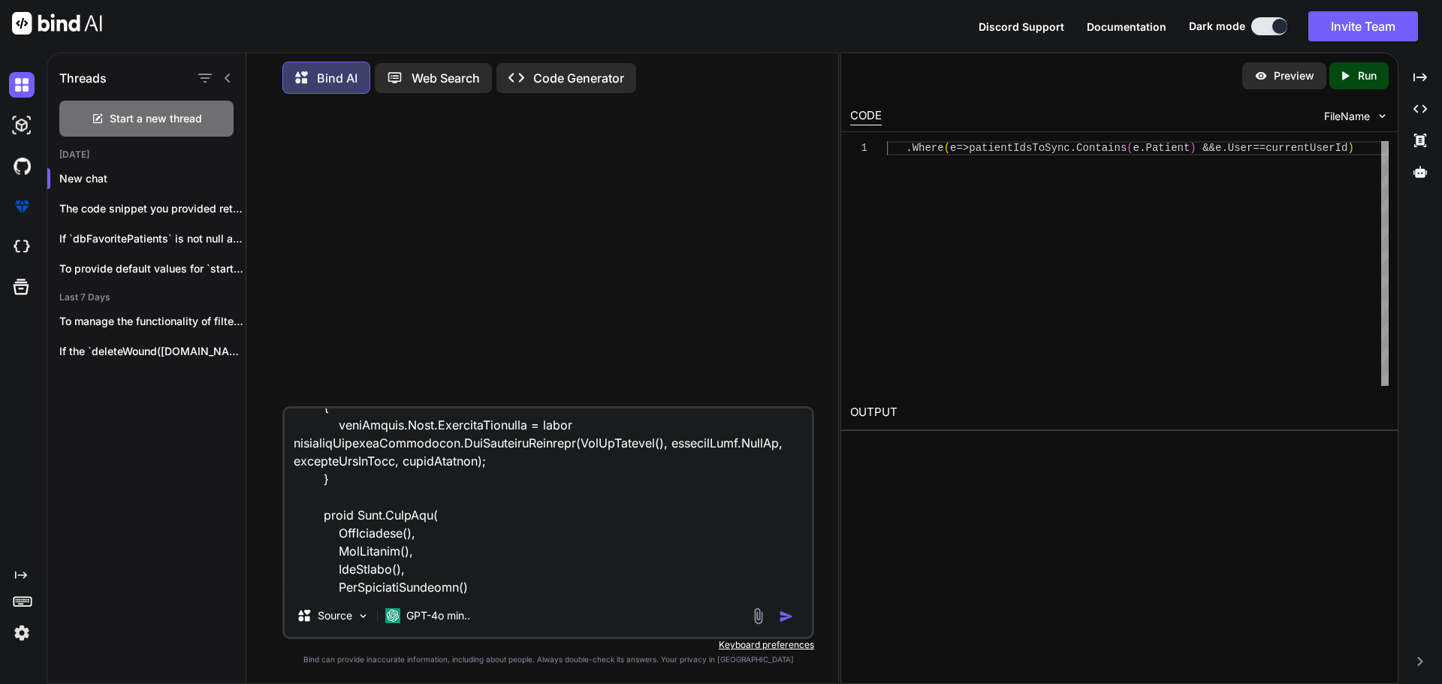
type textarea "x"
type textarea "ublic async Task<PullResult<PatientPullResultOld>> PullEntitiesAsync(bool isOld…"
type textarea "x"
type textarea "ublic async Task<PullResult<PatientPullResultOld>> PullEntitiesAsync(bool isOld…"
type textarea "x"
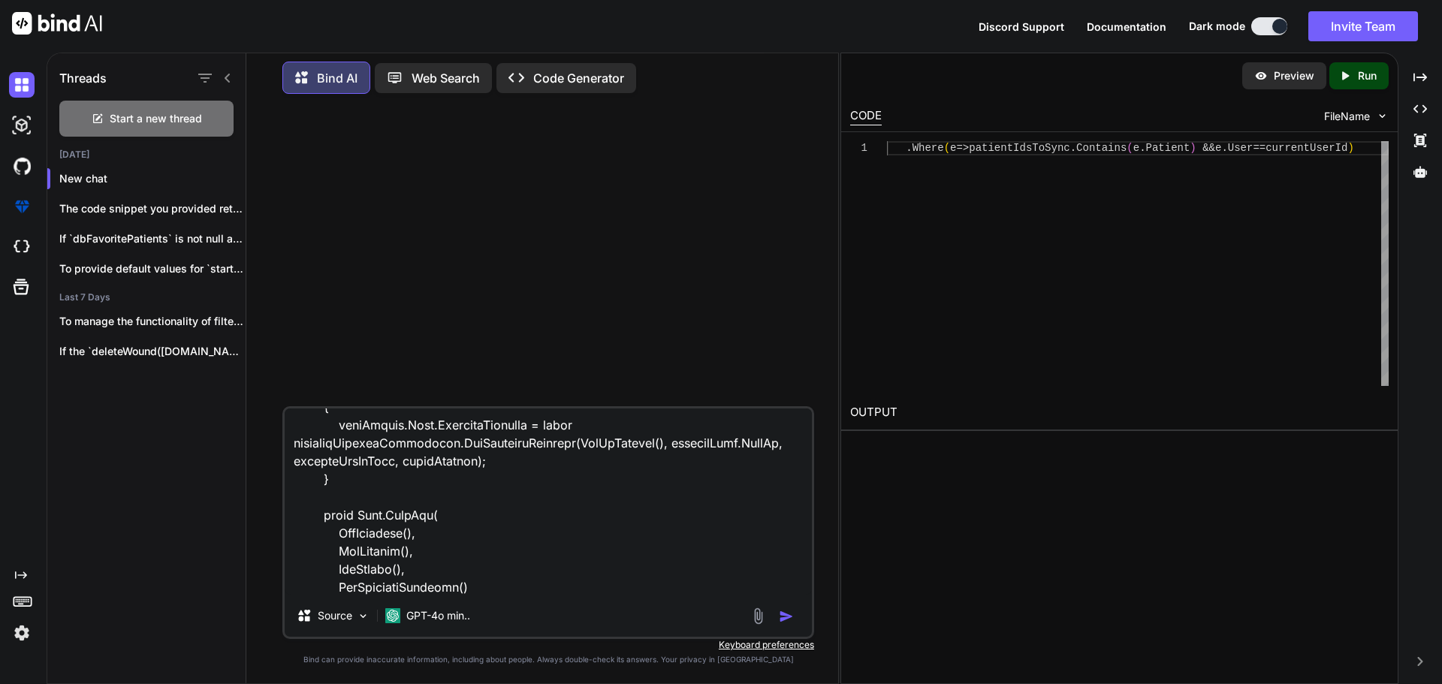
type textarea "ublic async Task<PullResult<PatientPullResultOld>> PullEntitiesAsync(bool isOld…"
type textarea "x"
type textarea "ublic async Task<PullResult<PatientPullResultOld>> PullEntitiesAsync(bool isOld…"
type textarea "x"
type textarea "ublic async Task<PullResult<PatientPullResultOld>> PullEntitiesAsync(bool isOld…"
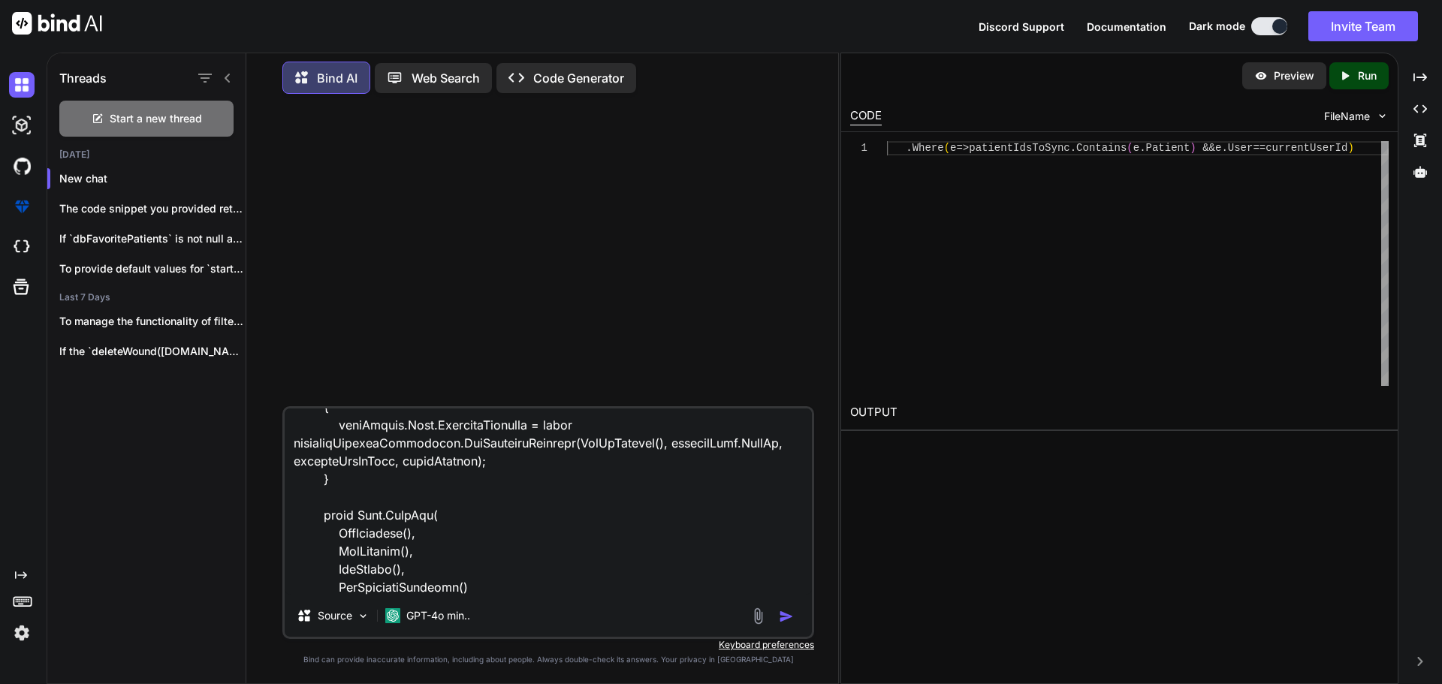
type textarea "x"
type textarea "ublic async Task<PullResult<PatientPullResultOld>> PullEntitiesAsync(bool isOld…"
type textarea "x"
type textarea "ublic async Task<PullResult<PatientPullResultOld>> PullEntitiesAsync(bool isOld…"
type textarea "x"
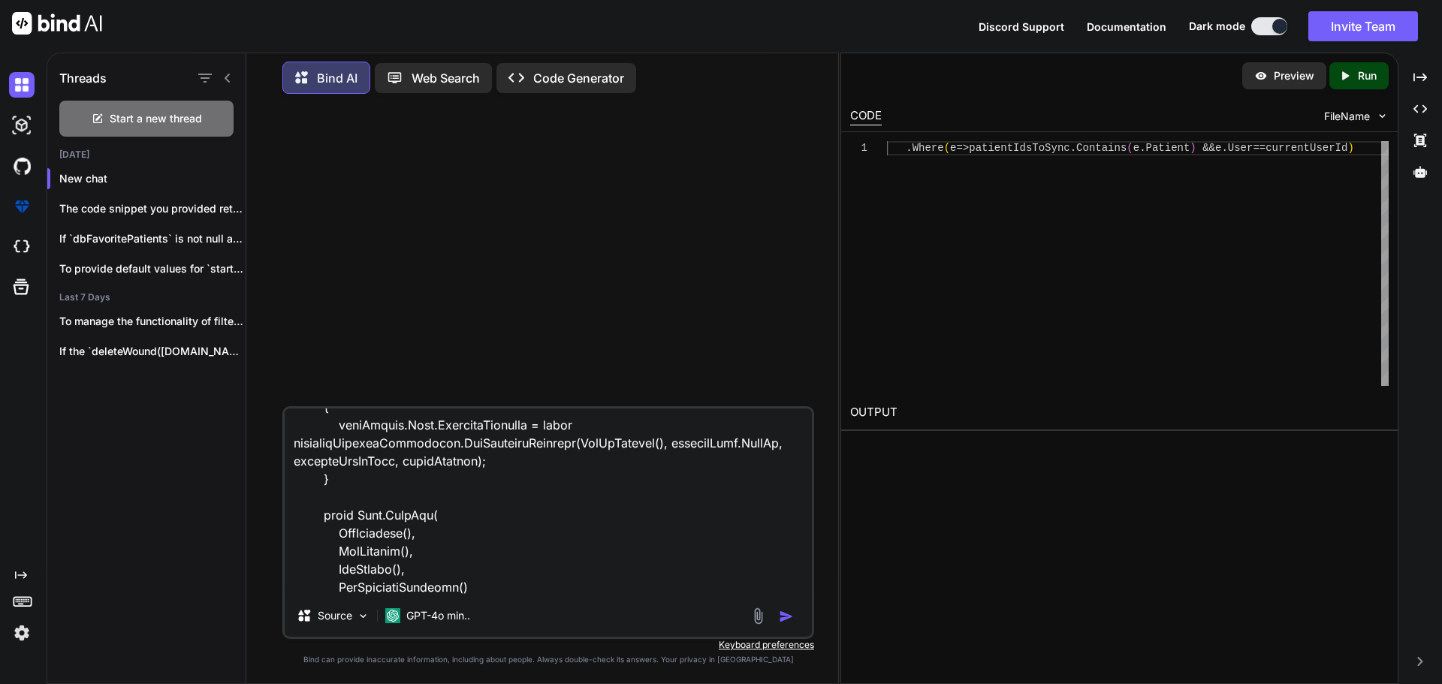
type textarea "ublic async Task<PullResult<PatientPullResultOld>> PullEntitiesAsync(bool isOld…"
type textarea "x"
type textarea "ublic async Task<PullResult<PatientPullResultOld>> PullEntitiesAsync(bool isOld…"
type textarea "x"
type textarea "ublic async Task<PullResult<PatientPullResultOld>> PullEntitiesAsync(bool isOld…"
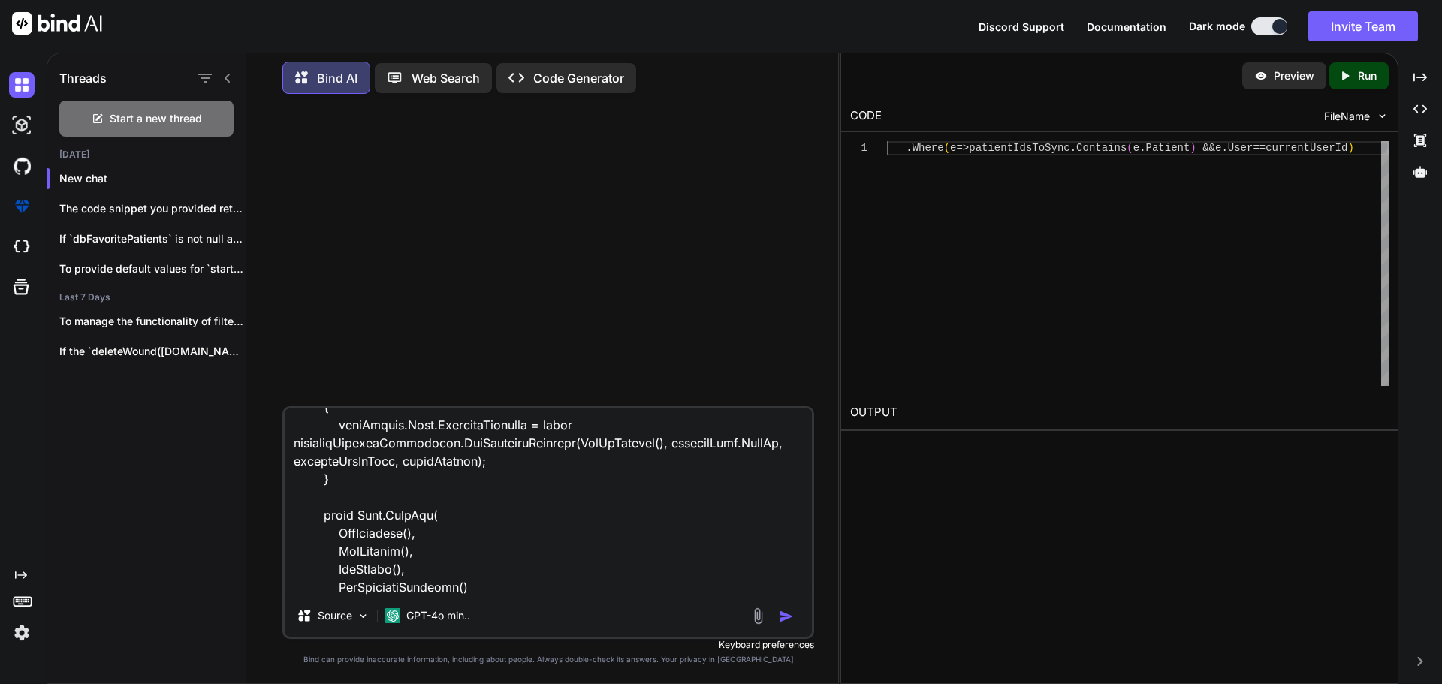
type textarea "x"
type textarea "ublic async Task<PullResult<PatientPullResultOld>> PullEntitiesAsync(bool isOld…"
type textarea "x"
type textarea "ublic async Task<PullResult<PatientPullResultOld>> PullEntitiesAsync(bool isOld…"
type textarea "x"
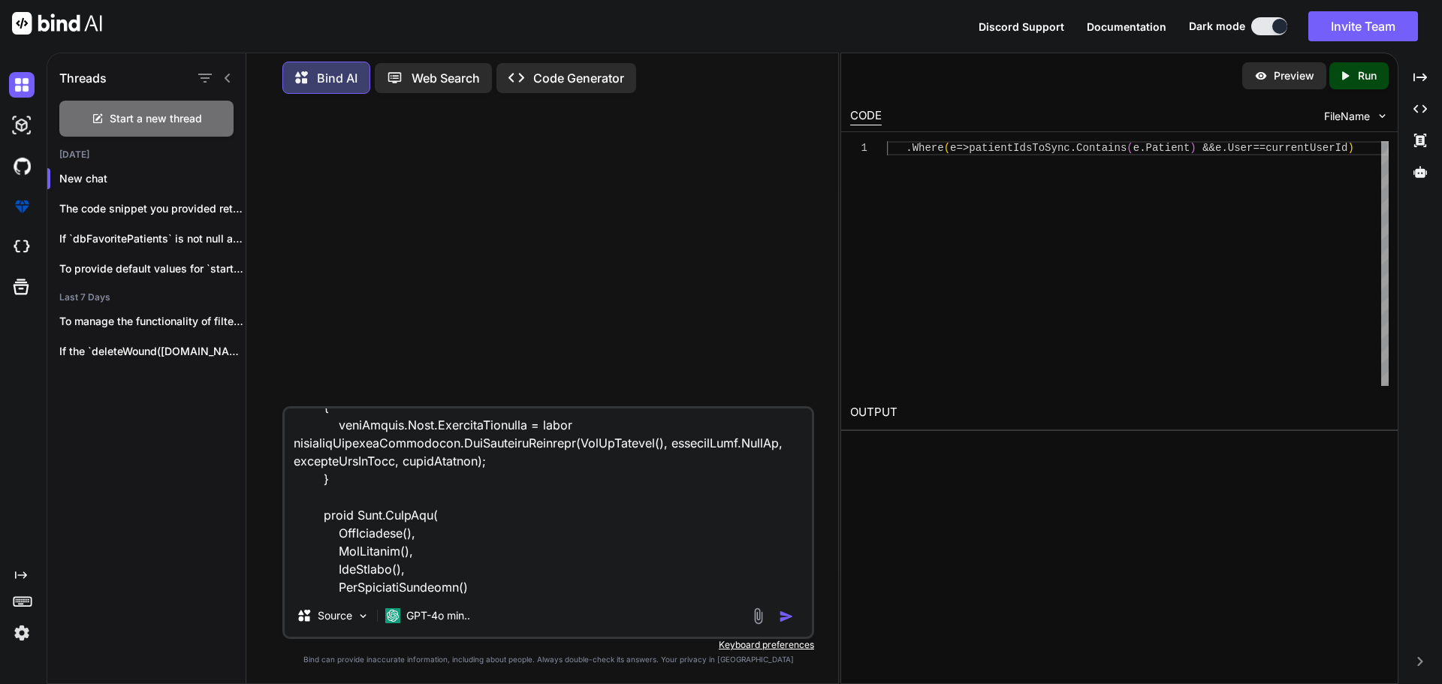
type textarea "ublic async Task<PullResult<PatientPullResultOld>> PullEntitiesAsync(bool isOld…"
type textarea "x"
type textarea "ublic async Task<PullResult<PatientPullResultOld>> PullEntitiesAsync(bool isOld…"
type textarea "x"
type textarea "ublic async Task<PullResult<PatientPullResultOld>> PullEntitiesAsync(bool isOld…"
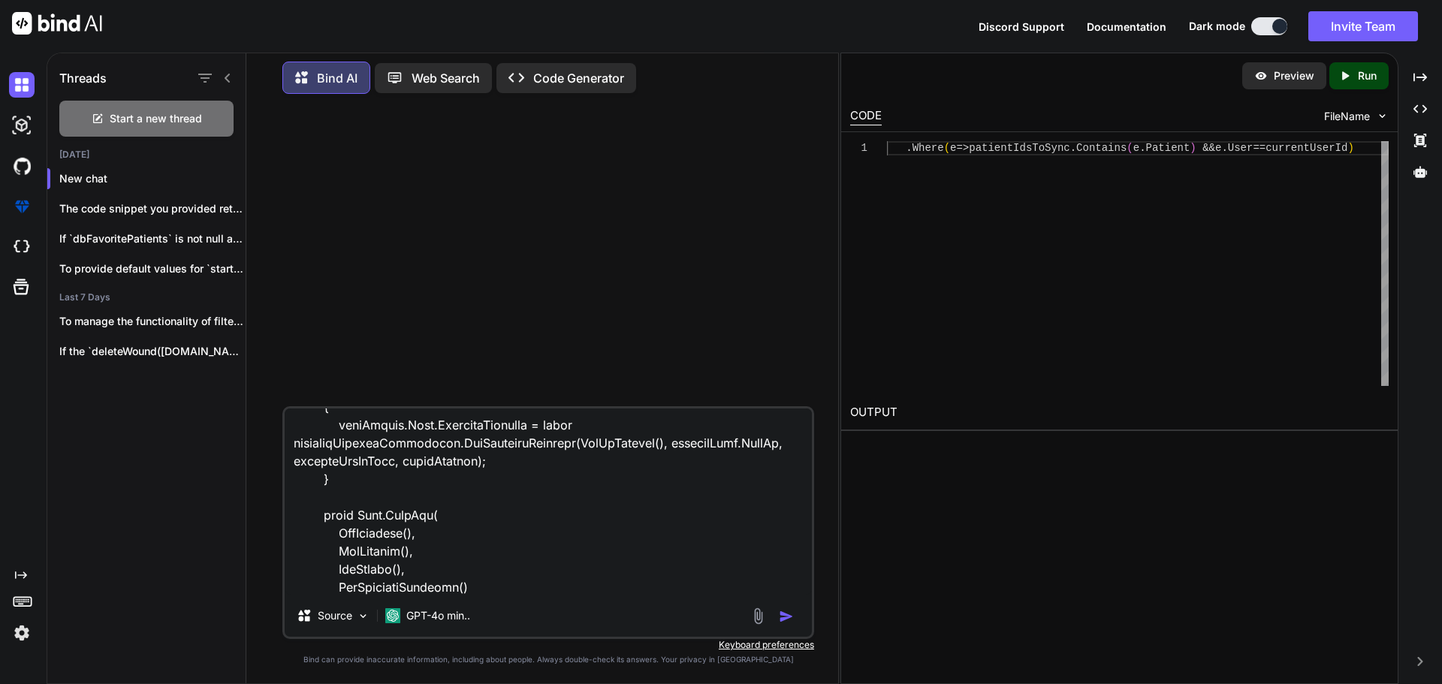
type textarea "x"
type textarea "ublic async Task<PullResult<PatientPullResultOld>> PullEntitiesAsync(bool isOld…"
type textarea "x"
type textarea "ublic async Task<PullResult<PatientPullResultOld>> PullEntitiesAsync(bool isOld…"
type textarea "x"
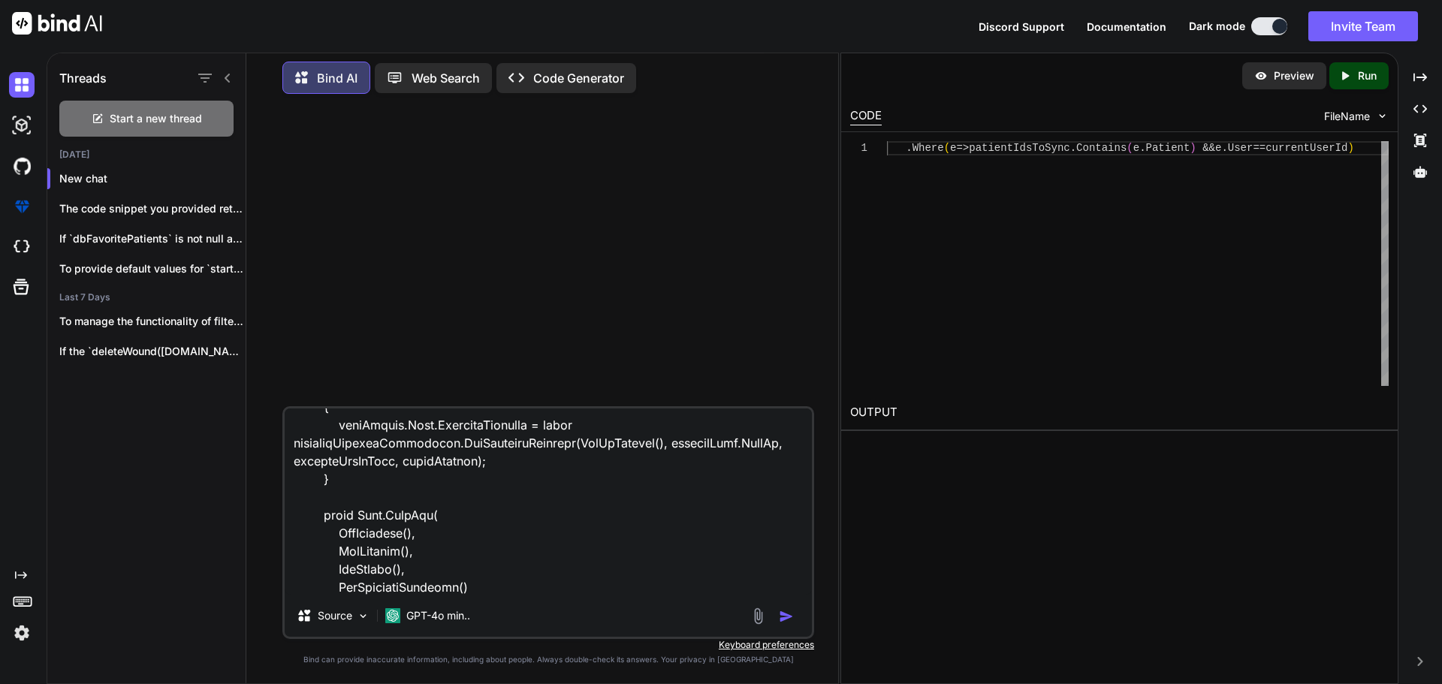
type textarea "ublic async Task<PullResult<PatientPullResultOld>> PullEntitiesAsync(bool isOld…"
type textarea "x"
type textarea "ublic async Task<PullResult<PatientPullResultOld>> PullEntitiesAsync(bool isOld…"
type textarea "x"
type textarea "ublic async Task<PullResult<PatientPullResultOld>> PullEntitiesAsync(bool isOld…"
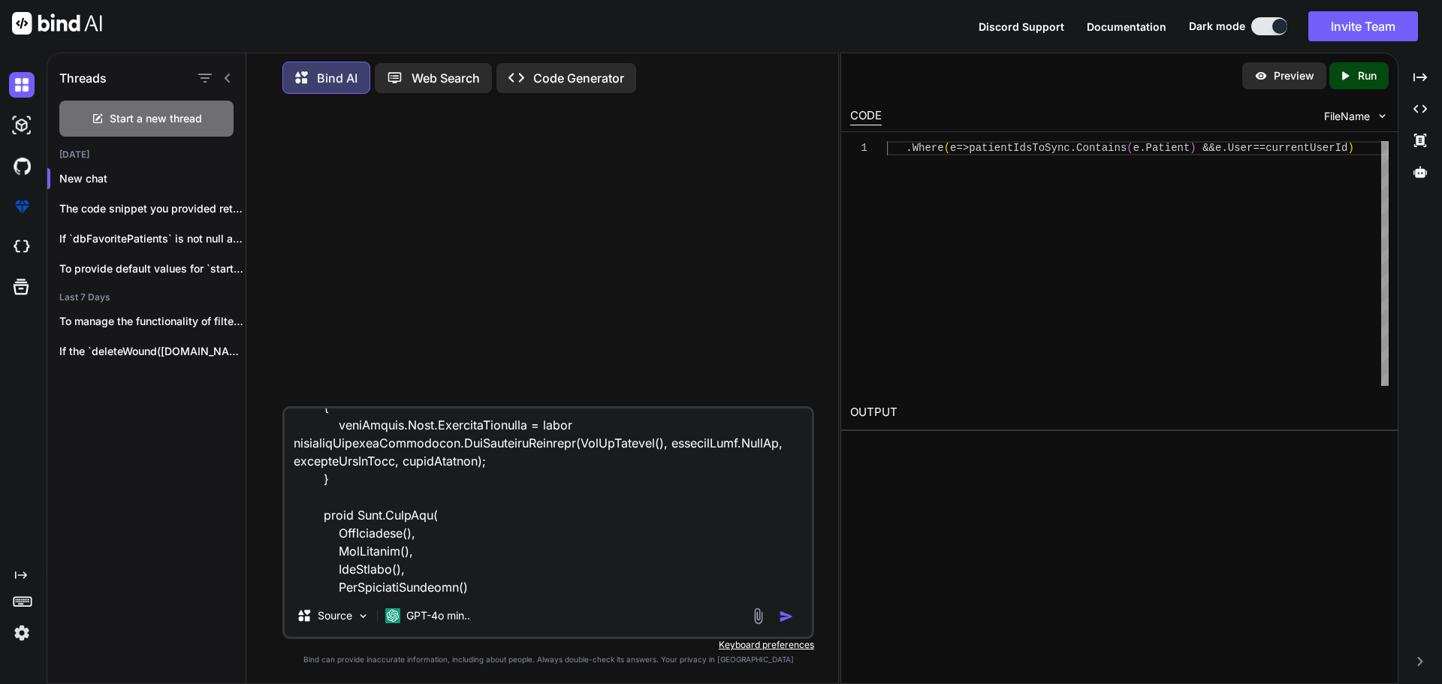
type textarea "x"
type textarea "ublic async Task<PullResult<PatientPullResultOld>> PullEntitiesAsync(bool isOld…"
type textarea "x"
type textarea "ublic async Task<PullResult<PatientPullResultOld>> PullEntitiesAsync(bool isOld…"
type textarea "x"
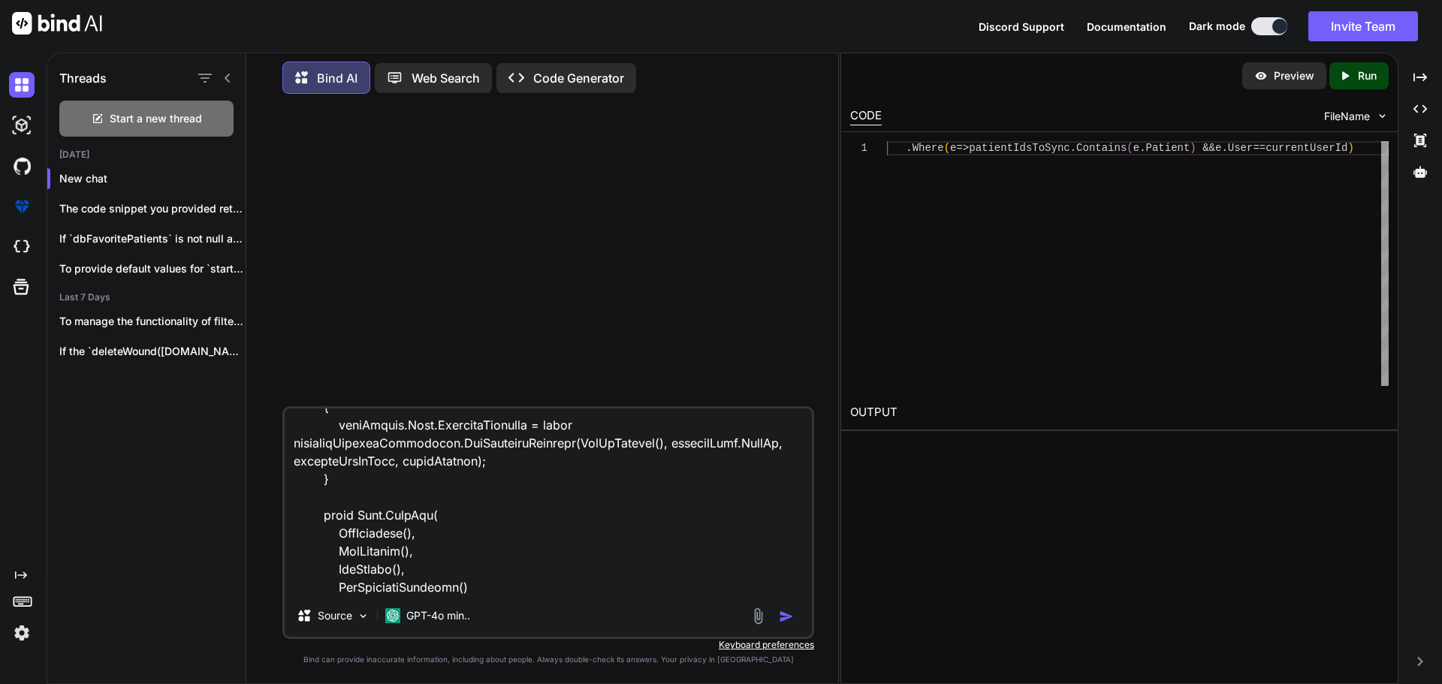
type textarea "ublic async Task<PullResult<PatientPullResultOld>> PullEntitiesAsync(bool isOld…"
type textarea "x"
type textarea "ublic async Task<PullResult<PatientPullResultOld>> PullEntitiesAsync(bool isOld…"
type textarea "x"
type textarea "ublic async Task<PullResult<PatientPullResultOld>> PullEntitiesAsync(bool isOld…"
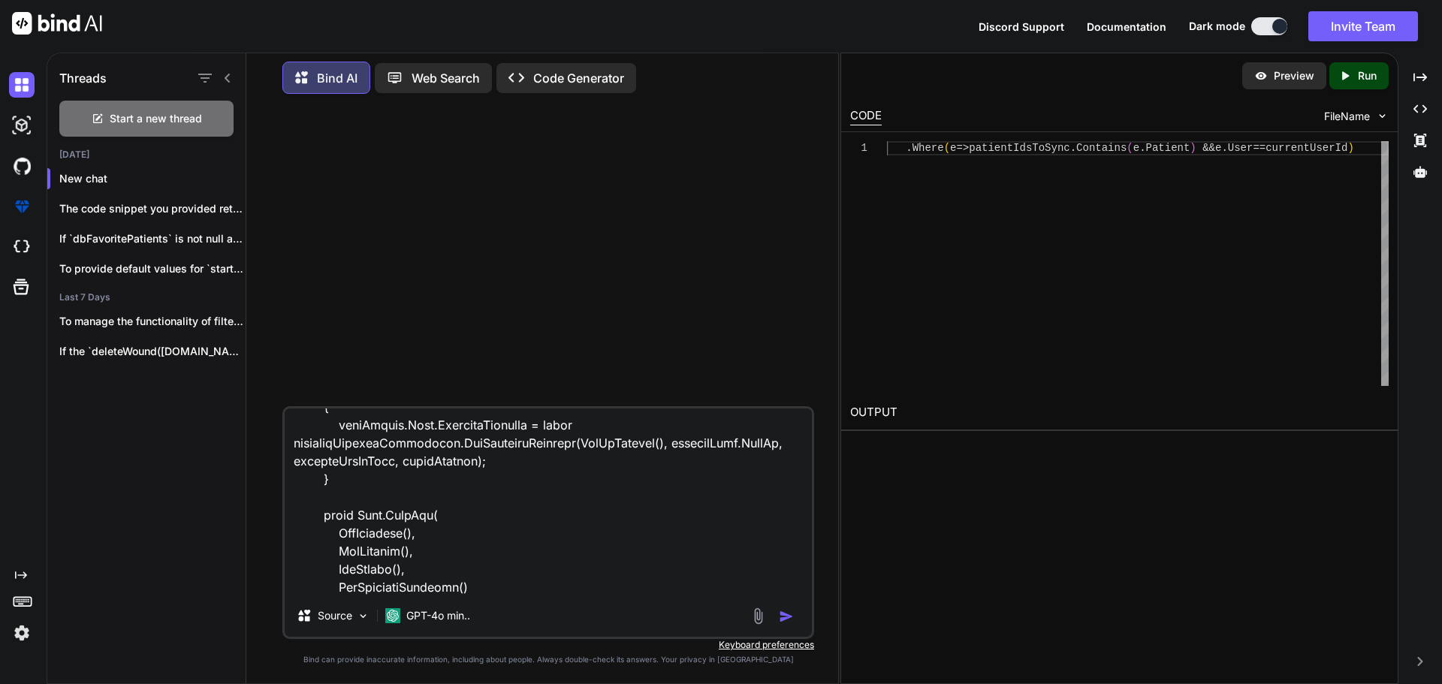
type textarea "x"
type textarea "ublic async Task<PullResult<PatientPullResultOld>> PullEntitiesAsync(bool isOld…"
type textarea "x"
type textarea "ublic async Task<PullResult<PatientPullResultOld>> PullEntitiesAsync(bool isOld…"
type textarea "x"
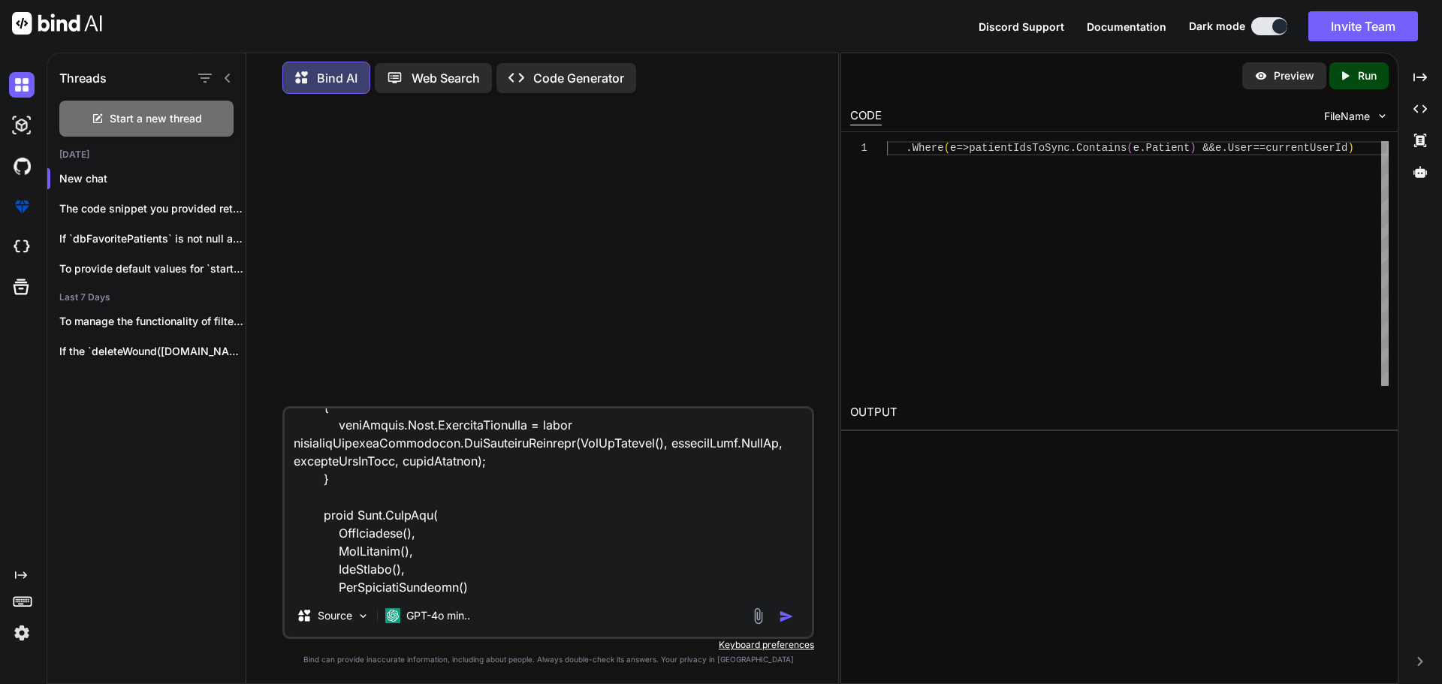
type textarea "ublic async Task<PullResult<PatientPullResultOld>> PullEntitiesAsync(bool isOld…"
type textarea "x"
type textarea "ublic async Task<PullResult<PatientPullResultOld>> PullEntitiesAsync(bool isOld…"
type textarea "x"
type textarea "ublic async Task<PullResult<PatientPullResultOld>> PullEntitiesAsync(bool isOld…"
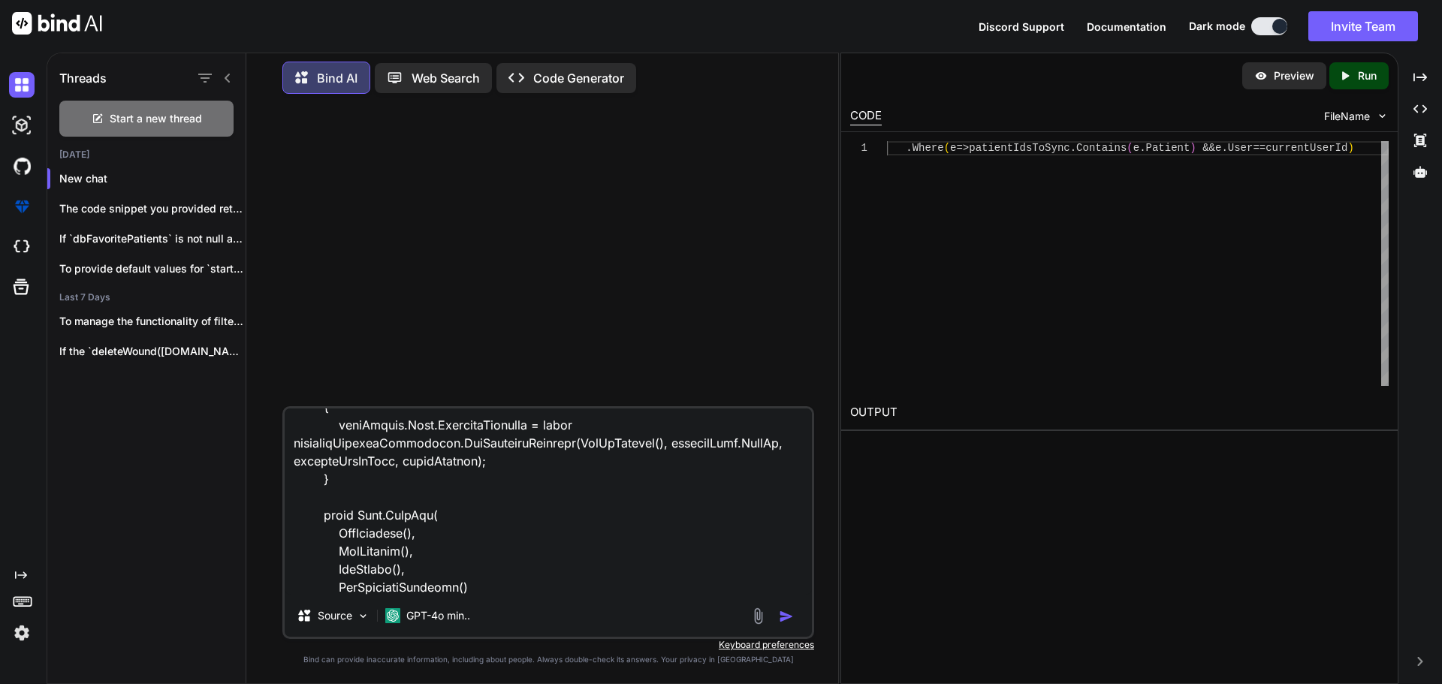
type textarea "x"
type textarea "ublic async Task<PullResult<PatientPullResultOld>> PullEntitiesAsync(bool isOld…"
type textarea "x"
type textarea "ublic async Task<PullResult<PatientPullResultOld>> PullEntitiesAsync(bool isOld…"
type textarea "x"
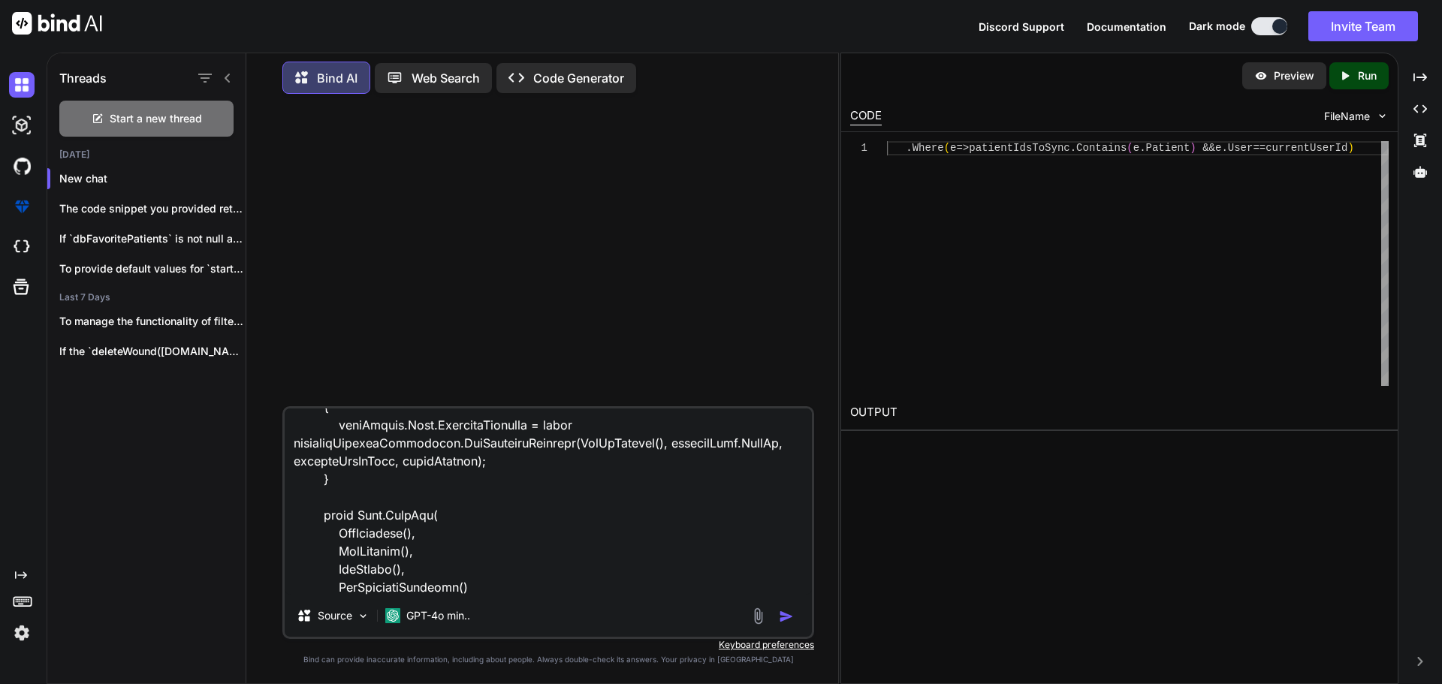
type textarea "ublic async Task<PullResult<PatientPullResultOld>> PullEntitiesAsync(bool isOld…"
type textarea "x"
type textarea "ublic async Task<PullResult<PatientPullResultOld>> PullEntitiesAsync(bool isOld…"
type textarea "x"
type textarea "ublic async Task<PullResult<PatientPullResultOld>> PullEntitiesAsync(bool isOld…"
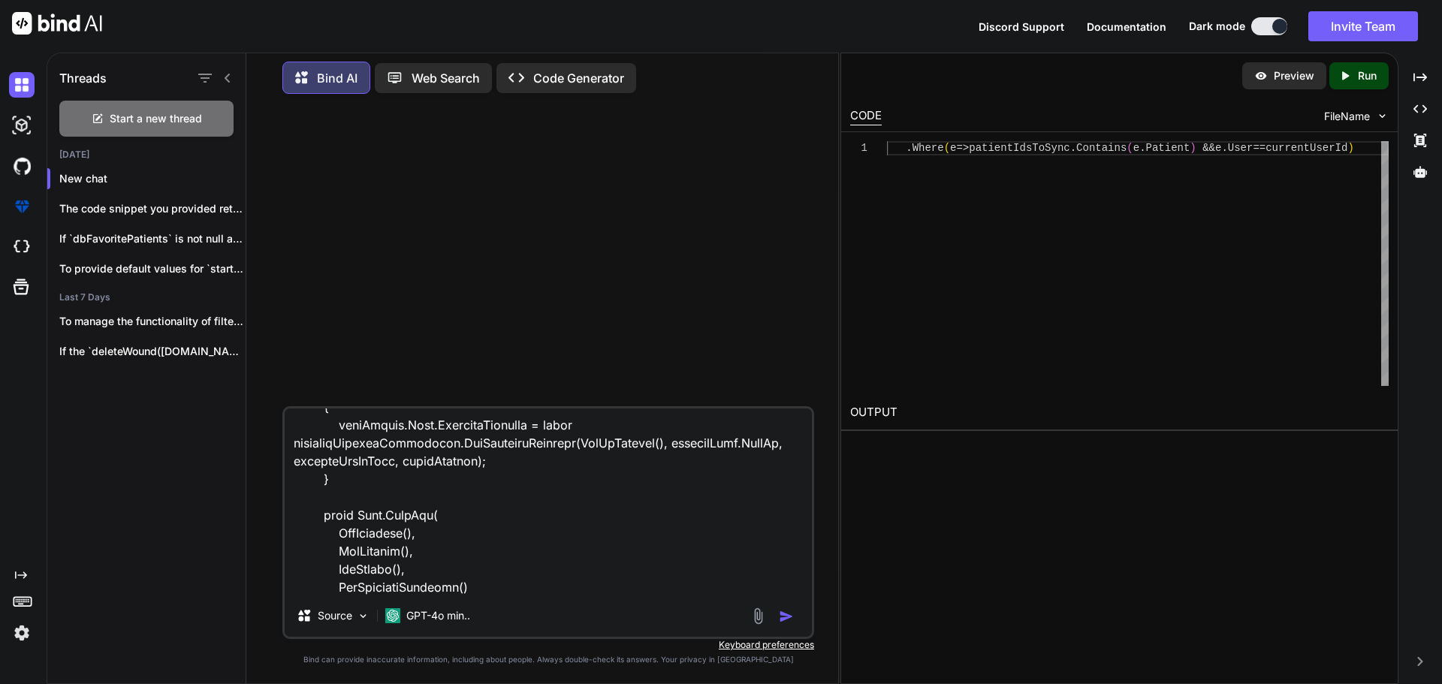
scroll to position [10007, 0]
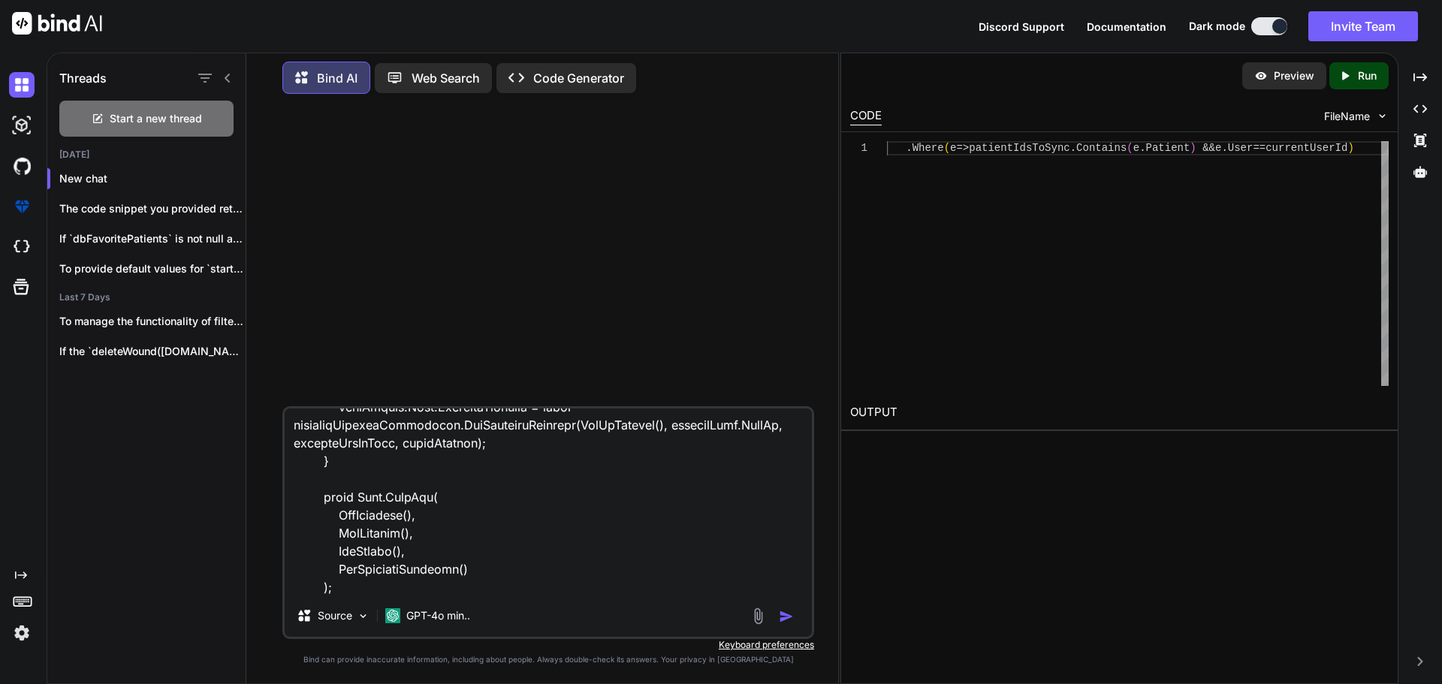
click at [497, 589] on textarea at bounding box center [548, 502] width 527 height 186
drag, startPoint x: 626, startPoint y: 593, endPoint x: 657, endPoint y: 592, distance: 30.1
click at [633, 593] on textarea at bounding box center [548, 502] width 527 height 186
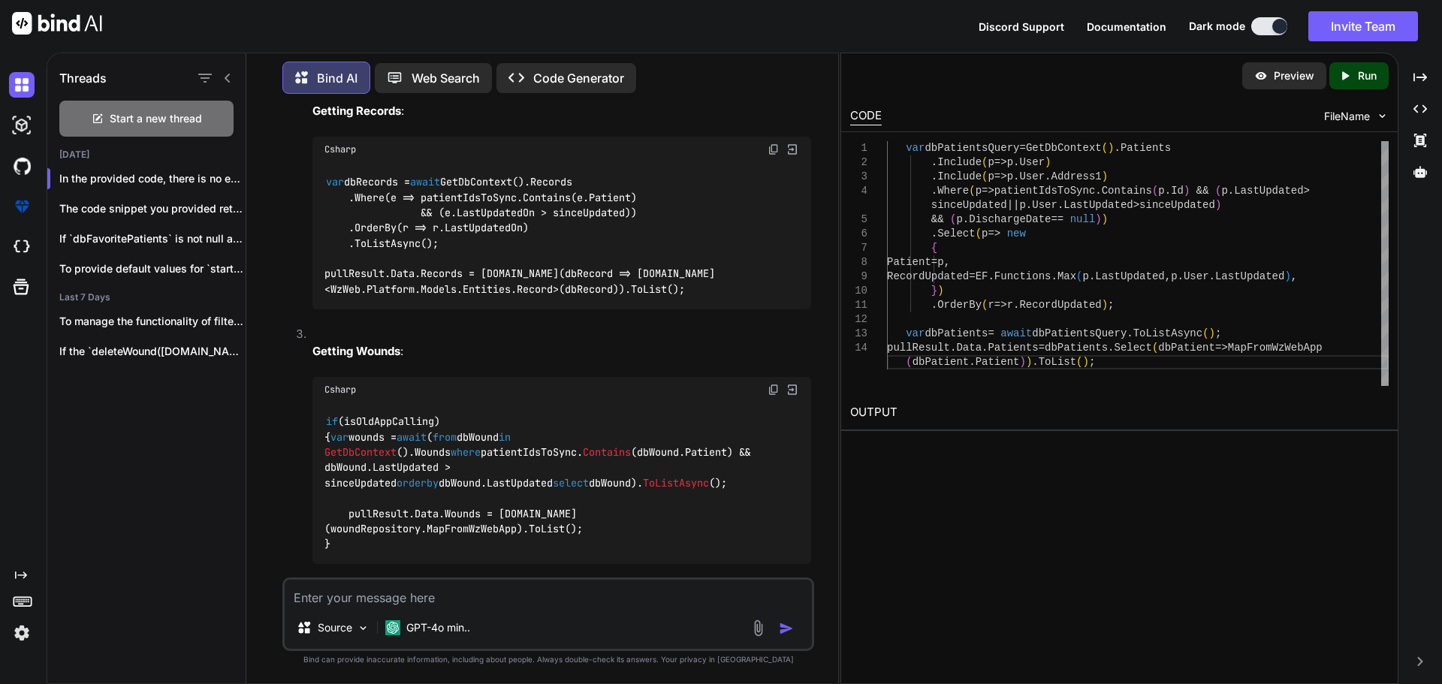
scroll to position [4146, 0]
